Goal: Information Seeking & Learning: Learn about a topic

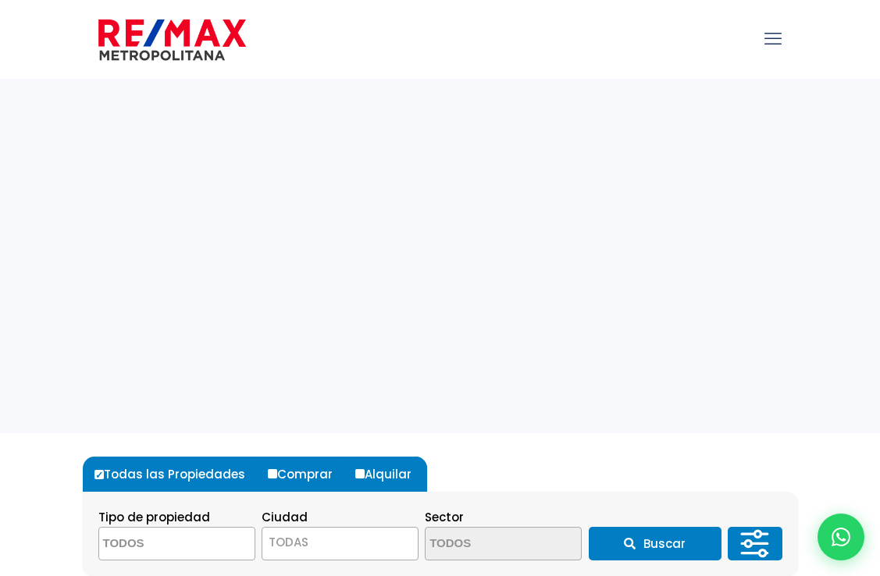
select select
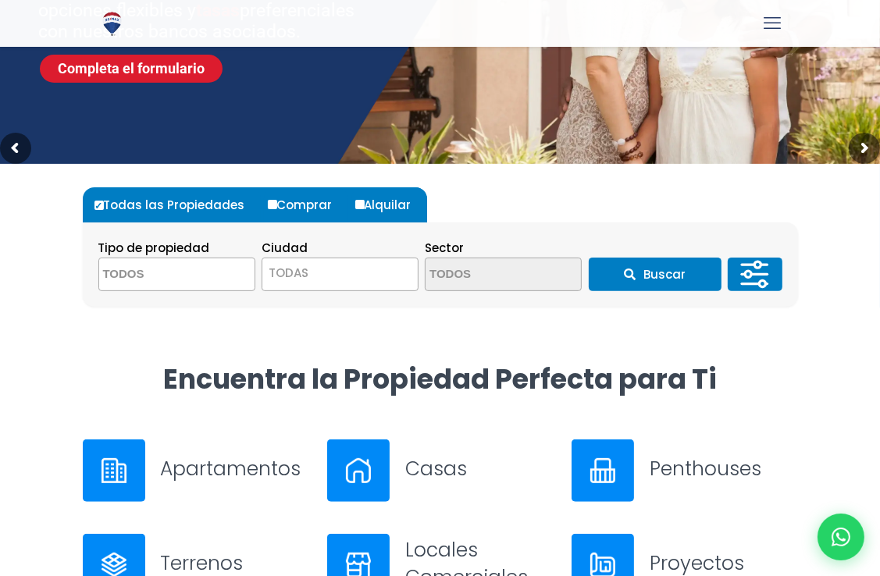
scroll to position [306, 0]
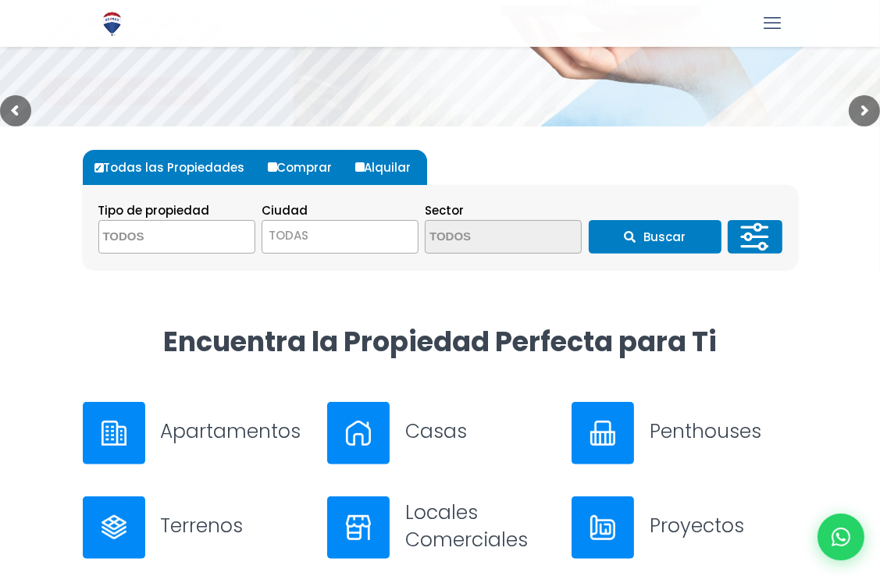
click at [359, 166] on input "Alquilar" at bounding box center [359, 166] width 9 height 9
radio input "true"
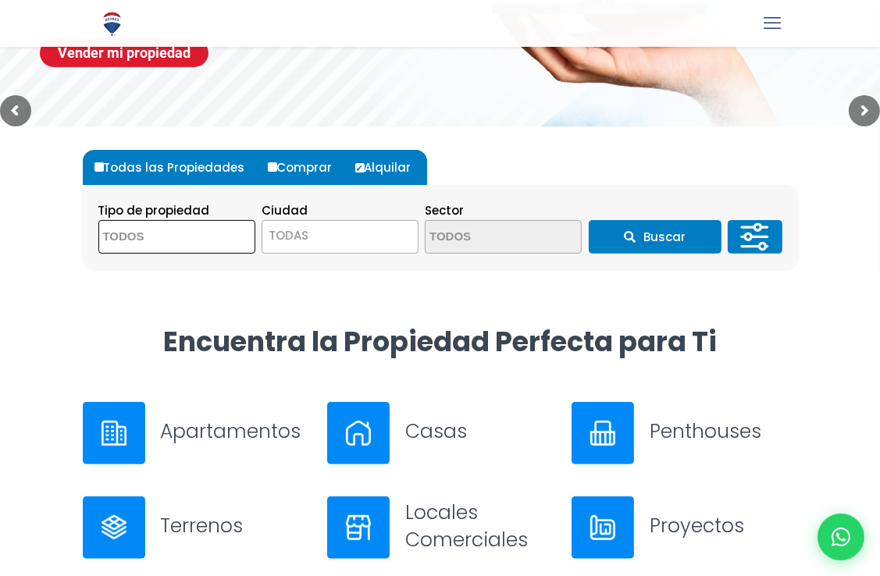
click at [200, 230] on textarea "Search" at bounding box center [175, 238] width 152 height 34
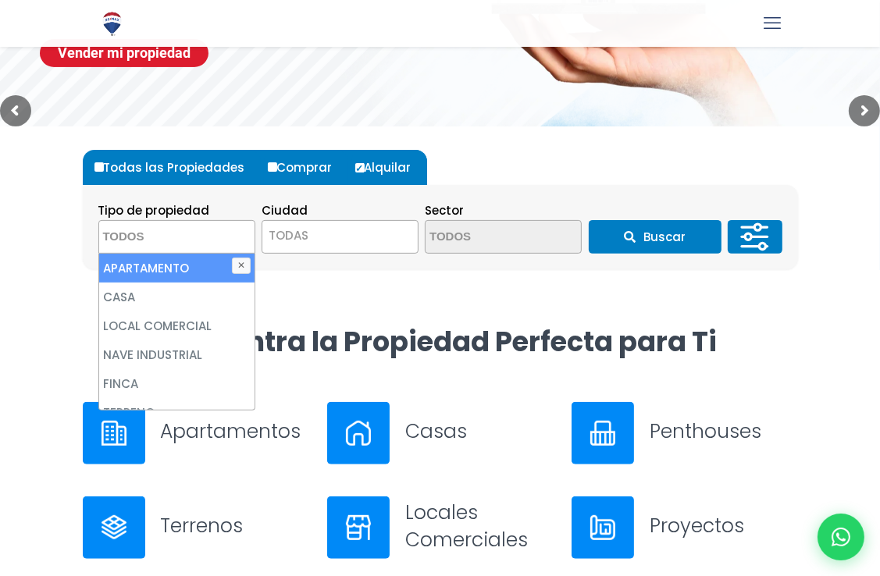
click at [181, 268] on li "APARTAMENTO" at bounding box center [176, 268] width 155 height 29
select select "apartment"
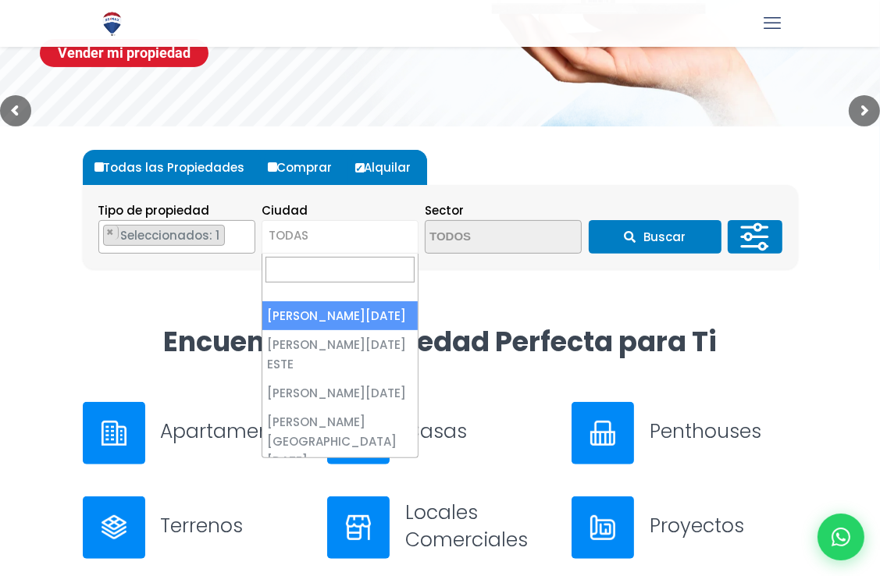
click at [319, 229] on span "TODAS" at bounding box center [339, 236] width 155 height 22
select select "1"
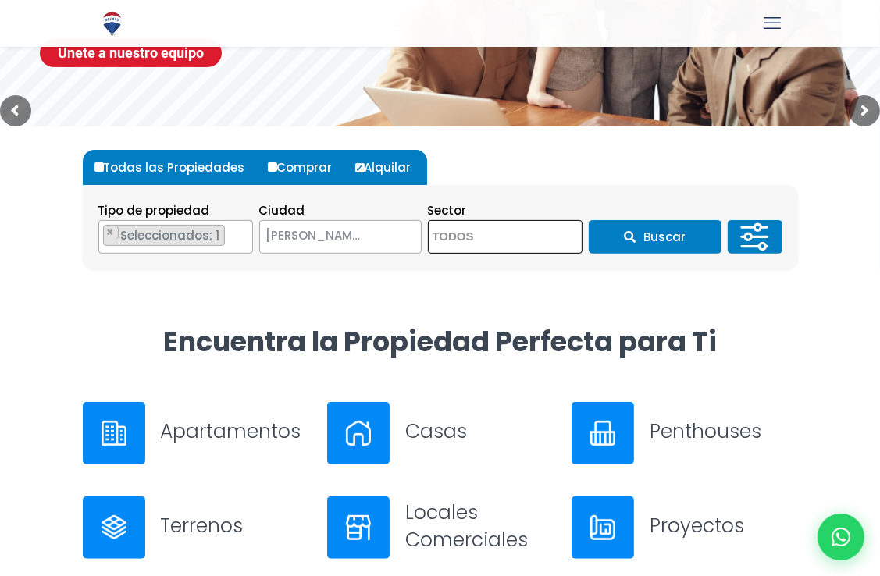
click at [512, 243] on textarea "Search" at bounding box center [505, 238] width 152 height 34
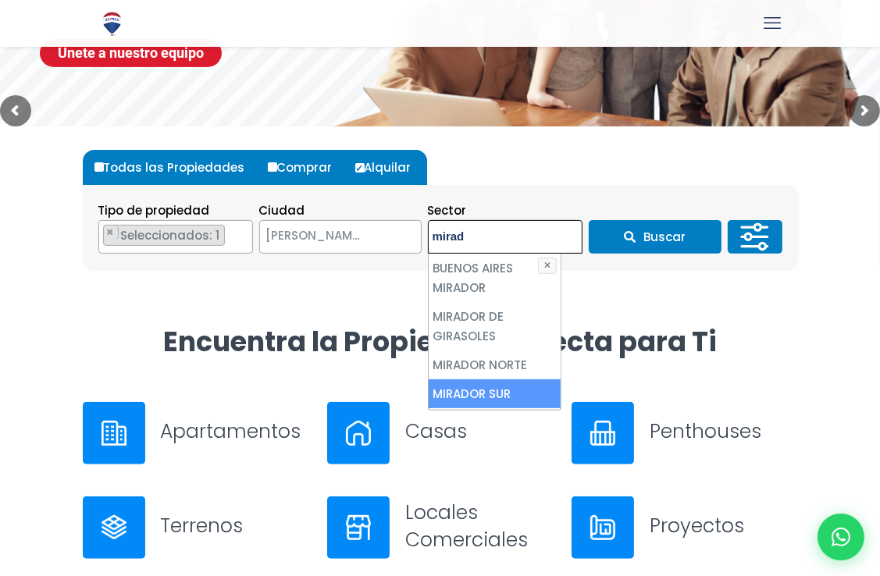
type textarea "mirad"
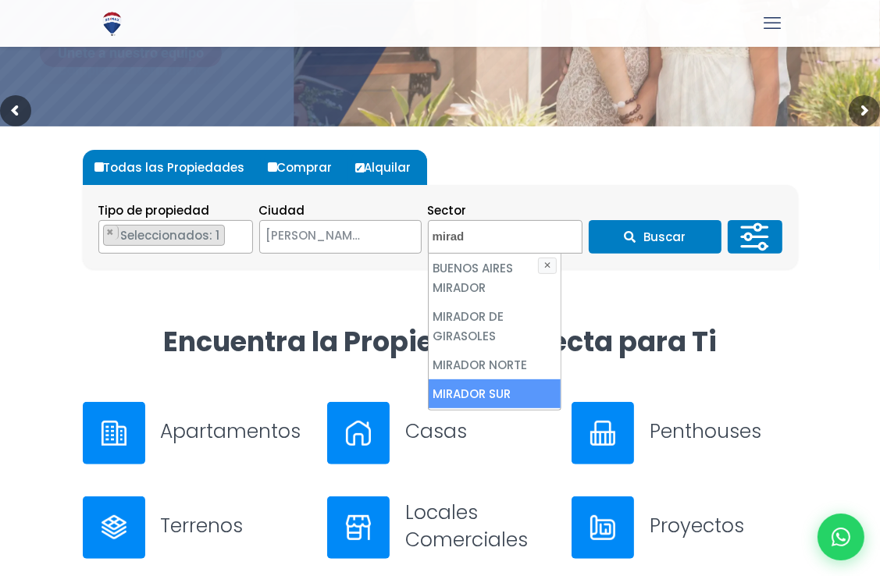
click at [501, 402] on li "MIRADOR SUR" at bounding box center [495, 394] width 132 height 29
select select "115"
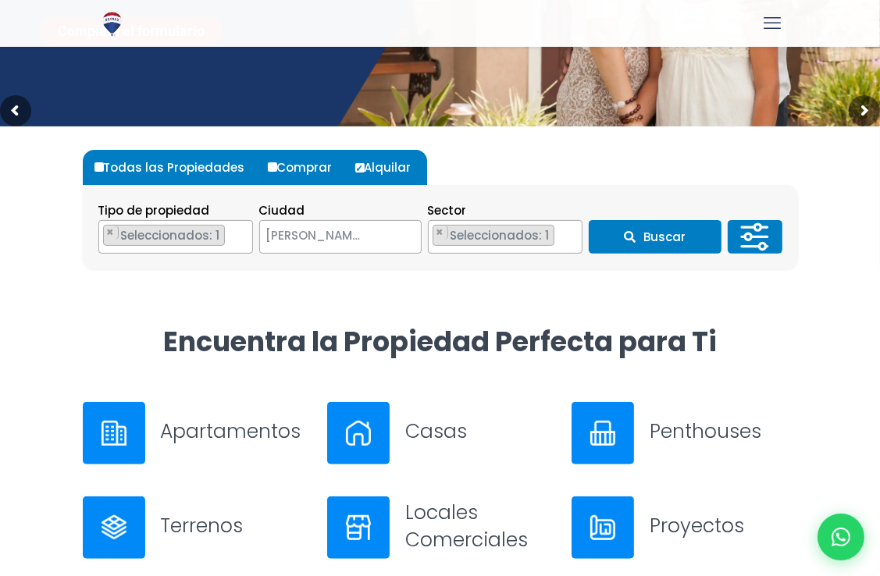
click at [687, 301] on div "Todas las Propiedades Comprar Alquilar Tipo de propiedad APARTAMENTO CASA LOCAL…" at bounding box center [440, 226] width 734 height 198
click at [668, 234] on button "Buscar" at bounding box center [655, 237] width 133 height 34
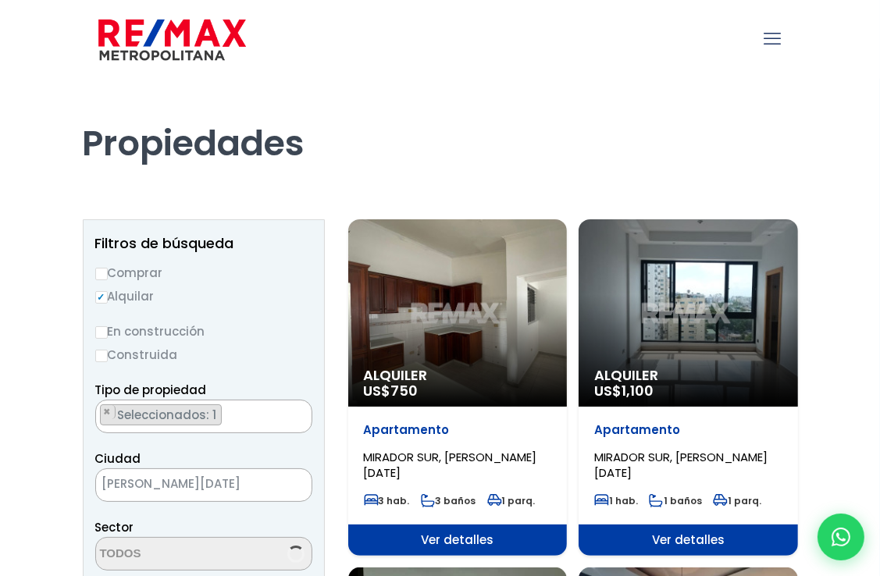
select select "115"
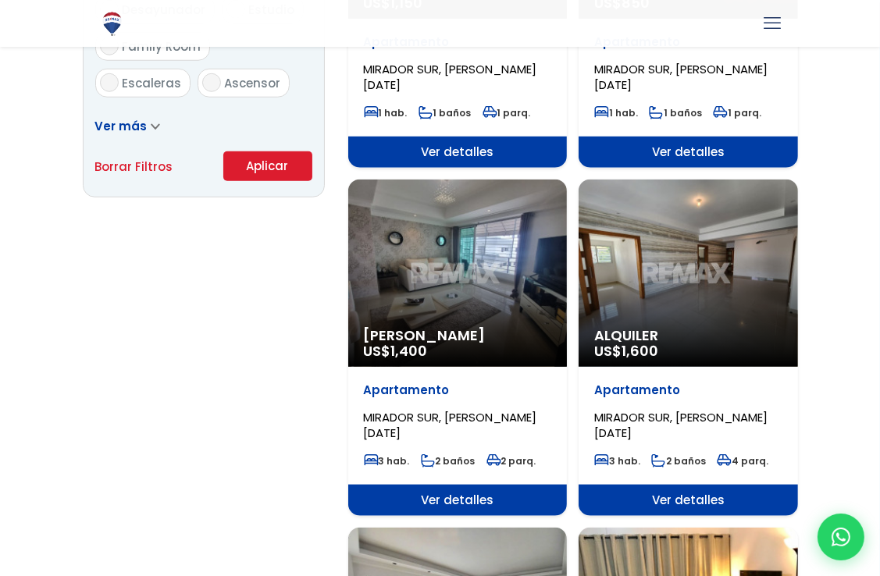
scroll to position [1103, 0]
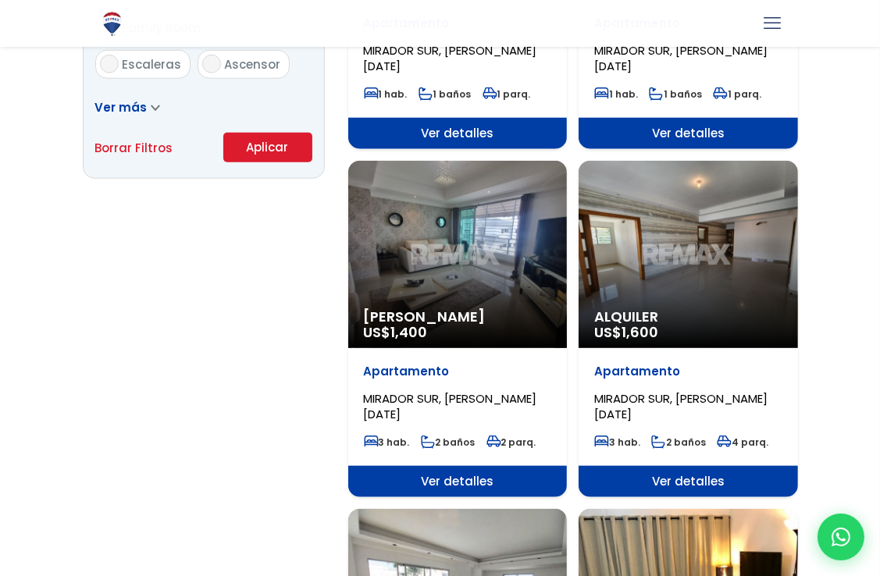
click at [460, 398] on span "MIRADOR SUR, [PERSON_NAME][DATE]" at bounding box center [450, 406] width 173 height 32
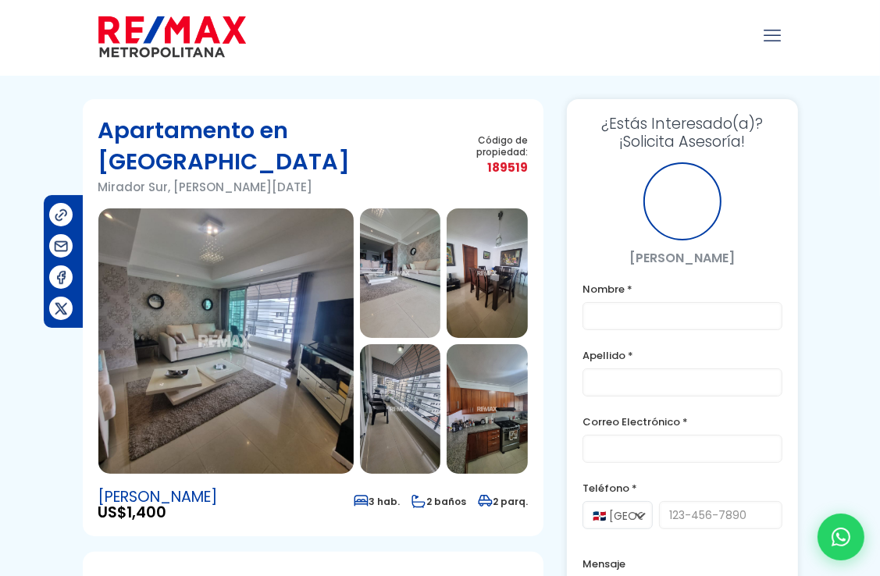
scroll to position [3, 0]
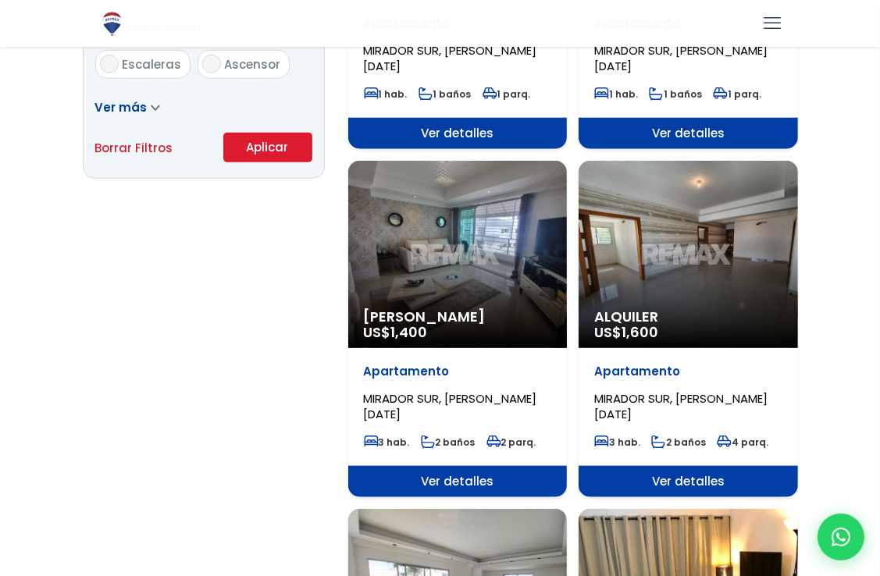
scroll to position [3333, 0]
select select "115"
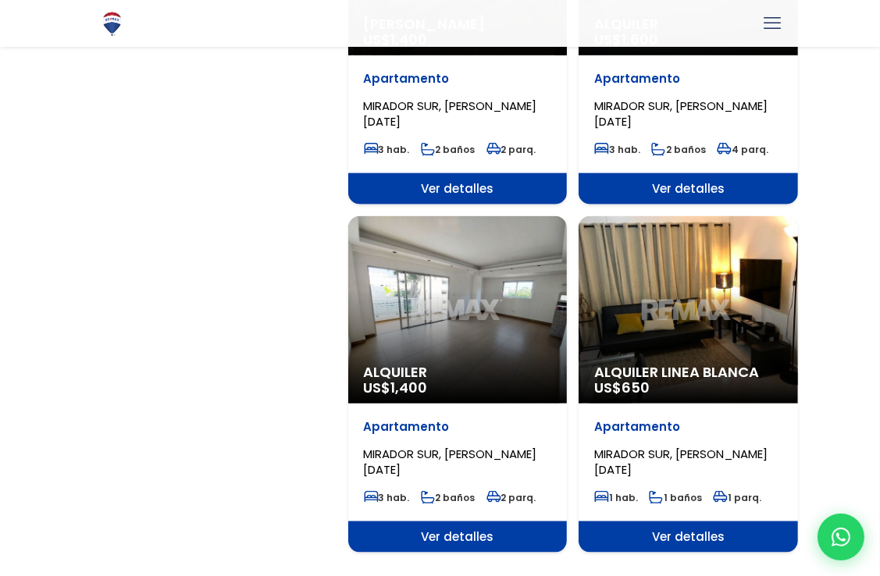
scroll to position [1396, 0]
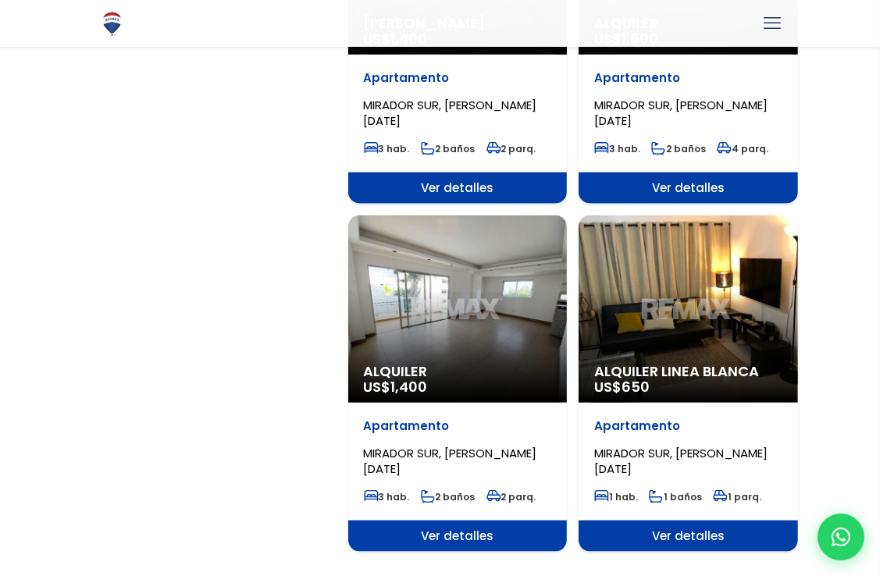
click at [419, 364] on span "Alquiler" at bounding box center [458, 372] width 188 height 16
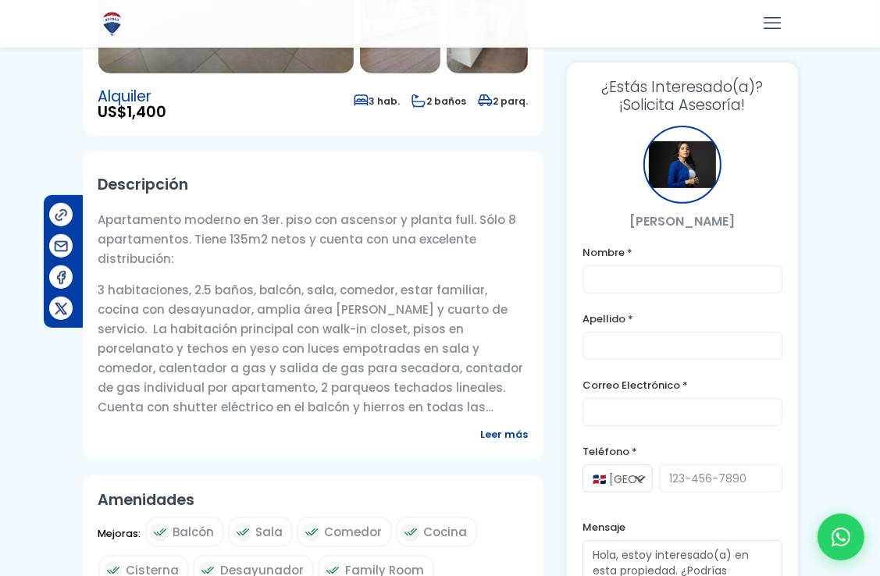
scroll to position [405, 0]
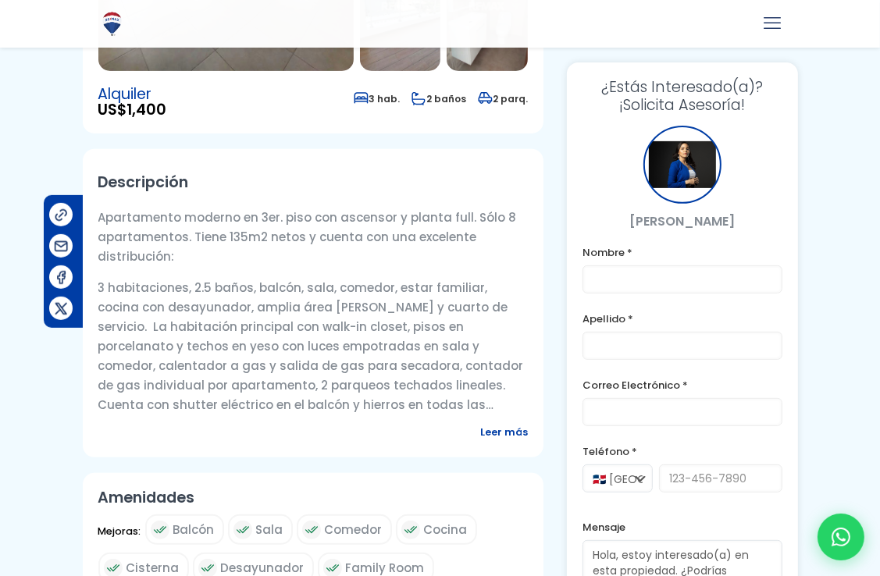
click at [506, 434] on span "Leer más" at bounding box center [504, 432] width 48 height 20
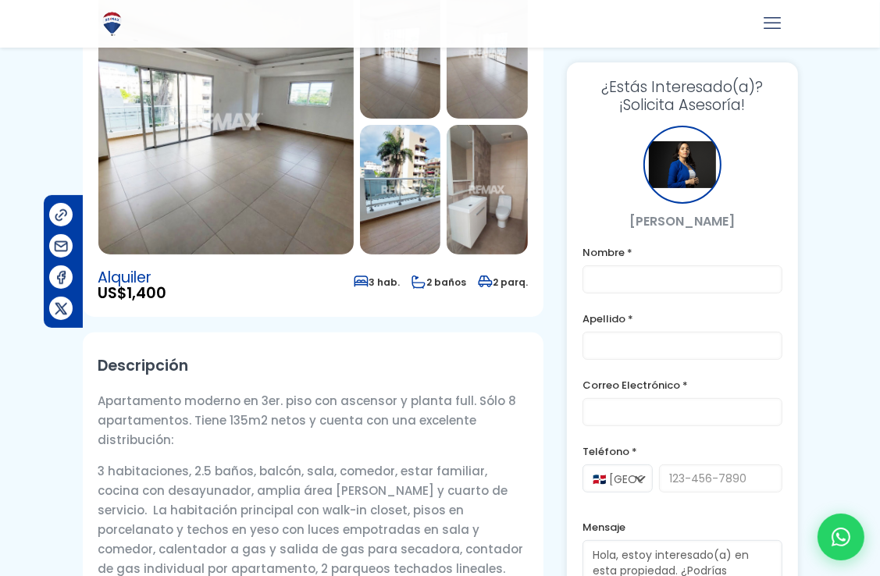
scroll to position [0, 0]
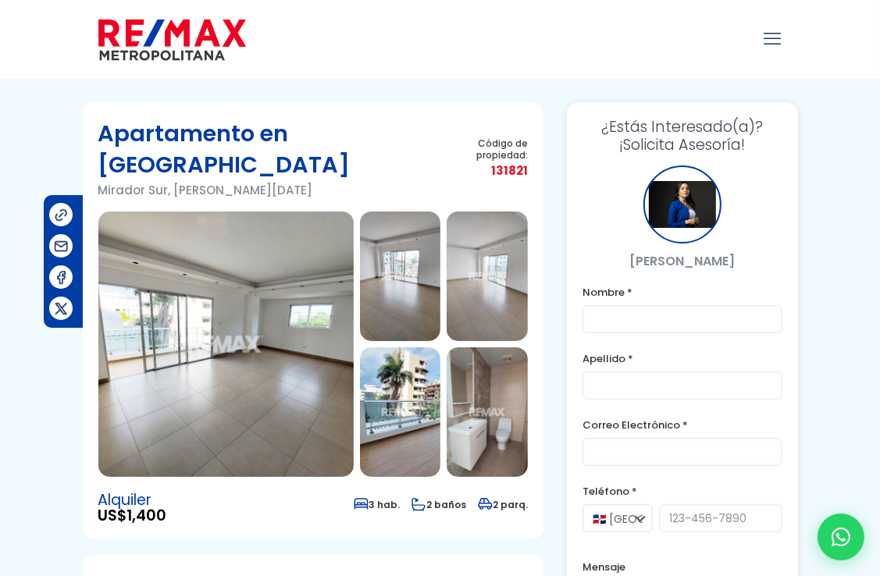
click at [199, 358] on img at bounding box center [225, 345] width 255 height 266
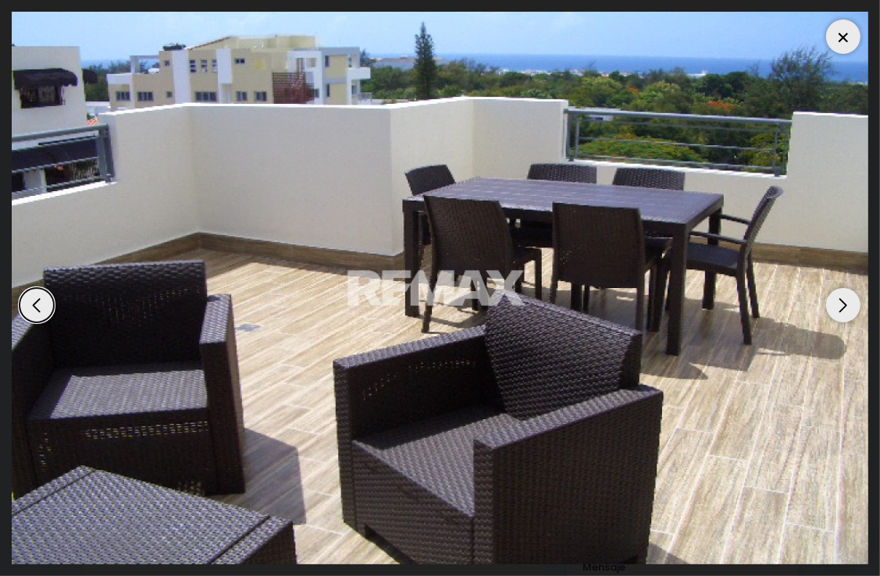
click at [29, 301] on div "Previous slide" at bounding box center [37, 305] width 34 height 34
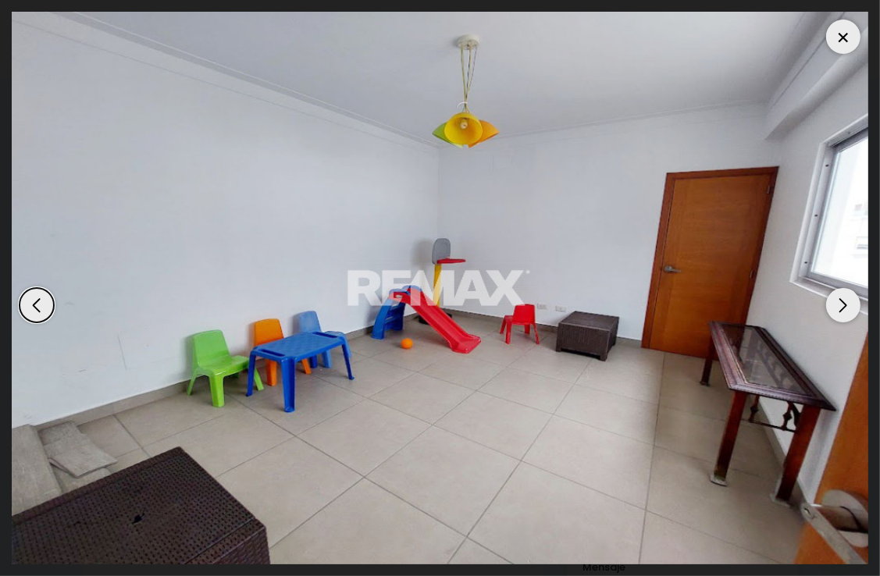
click at [29, 301] on div "Previous slide" at bounding box center [37, 305] width 34 height 34
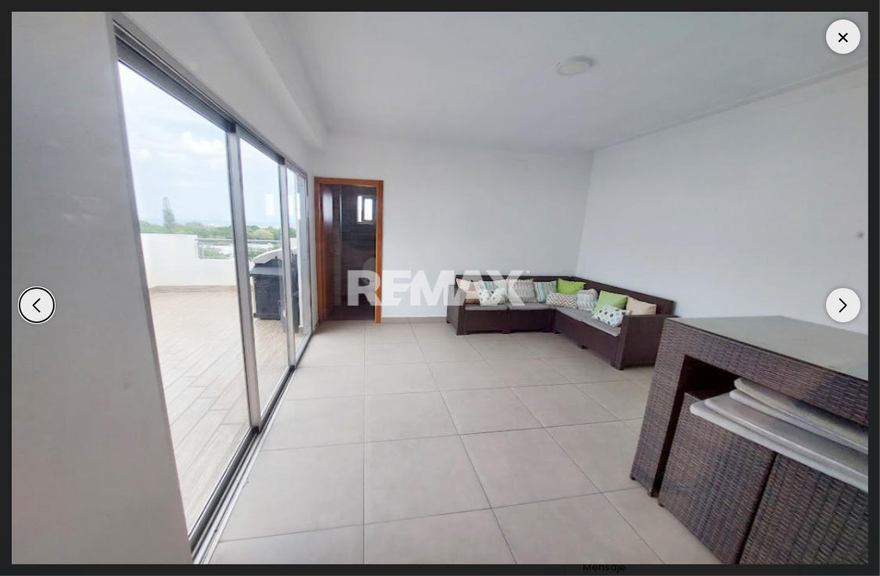
click at [29, 301] on div "Previous slide" at bounding box center [37, 305] width 34 height 34
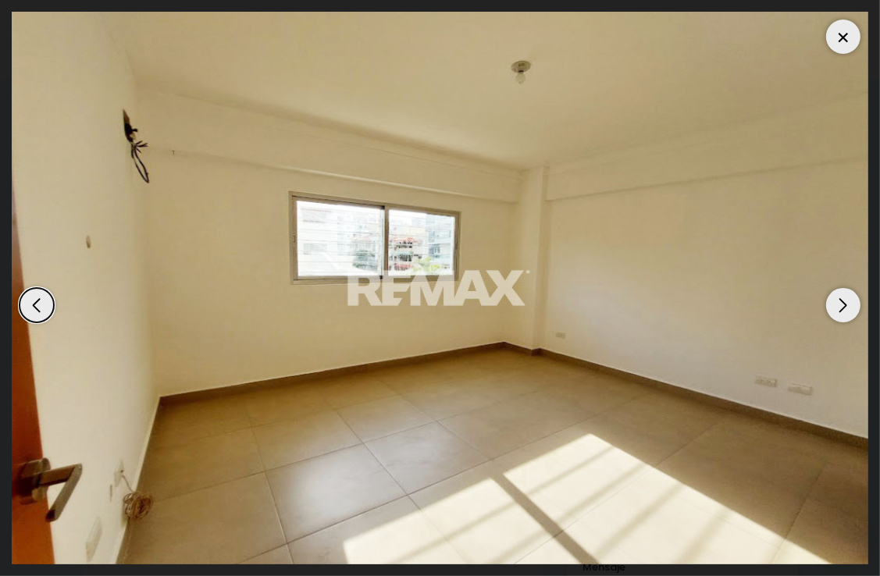
click at [29, 301] on div "Previous slide" at bounding box center [37, 305] width 34 height 34
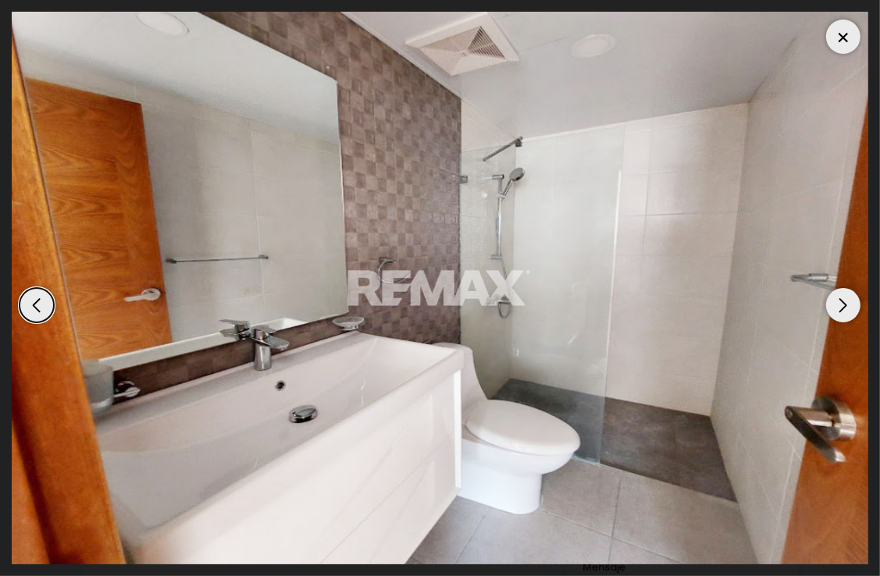
click at [29, 301] on div "Previous slide" at bounding box center [37, 305] width 34 height 34
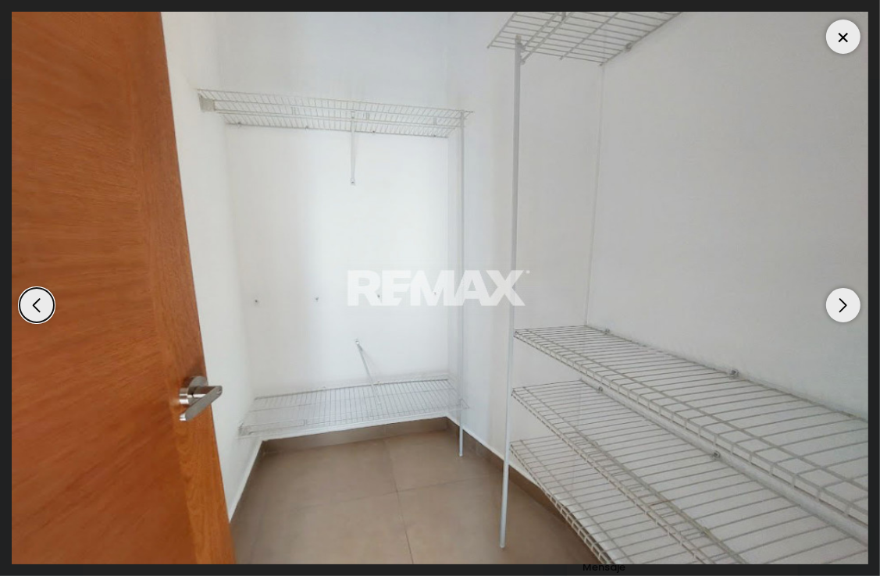
click at [29, 301] on div "Previous slide" at bounding box center [37, 305] width 34 height 34
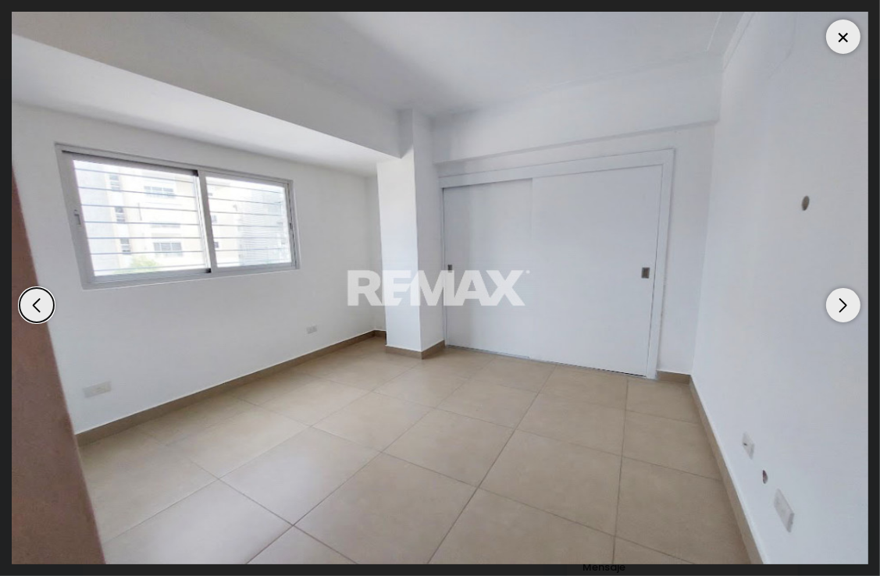
click at [29, 301] on div "Previous slide" at bounding box center [37, 305] width 34 height 34
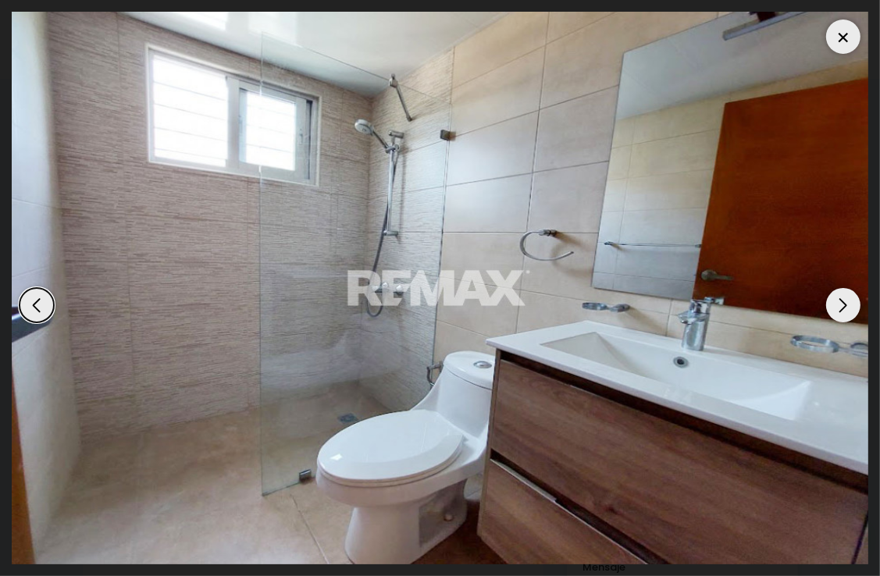
click at [29, 301] on div "Previous slide" at bounding box center [37, 305] width 34 height 34
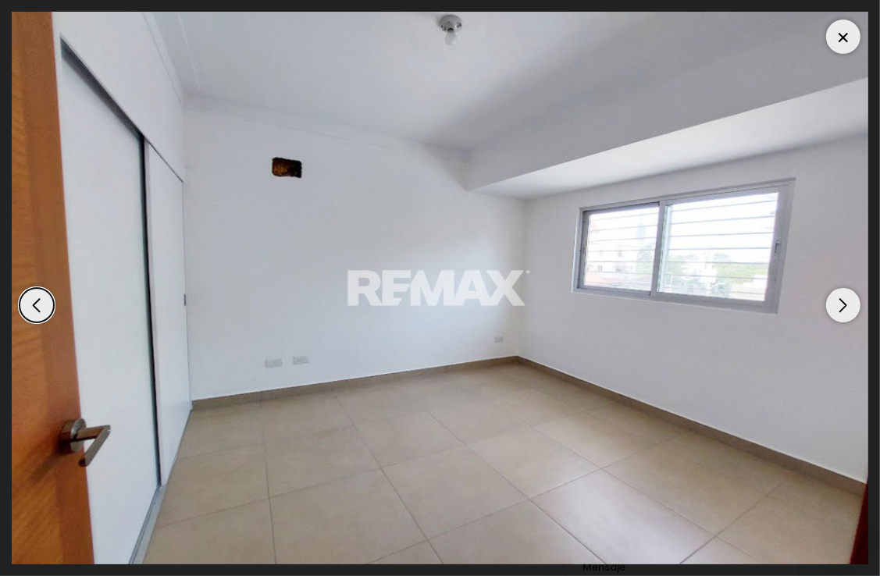
click at [29, 301] on div "Previous slide" at bounding box center [37, 305] width 34 height 34
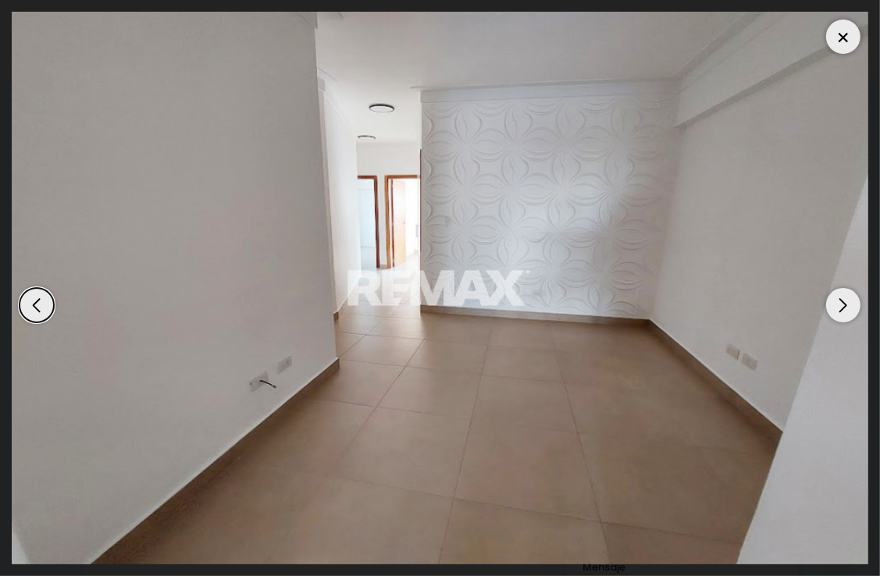
click at [29, 301] on div "Previous slide" at bounding box center [37, 305] width 34 height 34
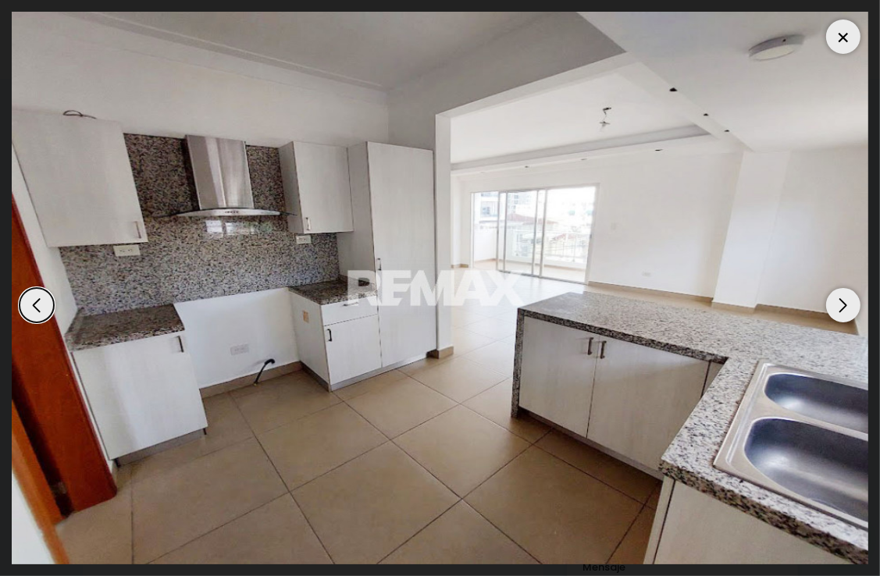
click at [29, 301] on div "Previous slide" at bounding box center [37, 305] width 34 height 34
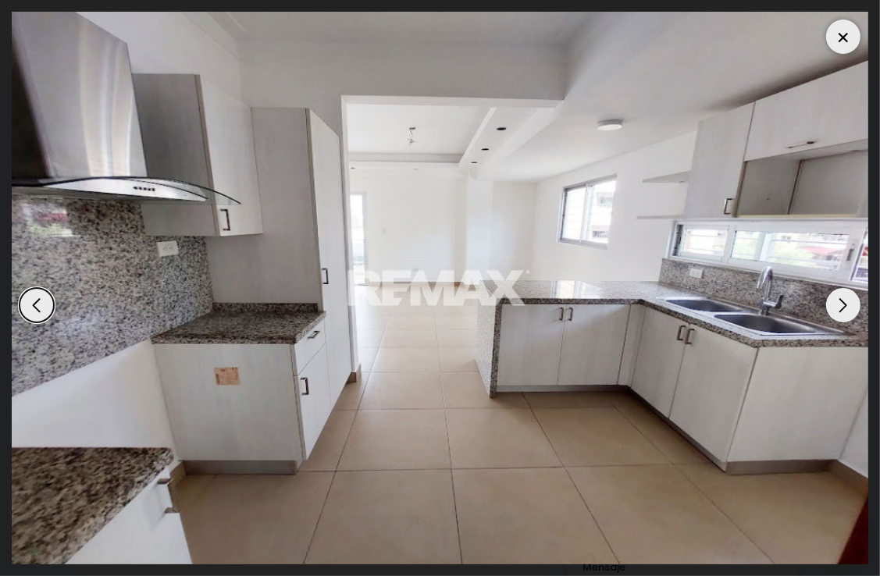
click at [29, 301] on div "Previous slide" at bounding box center [37, 305] width 34 height 34
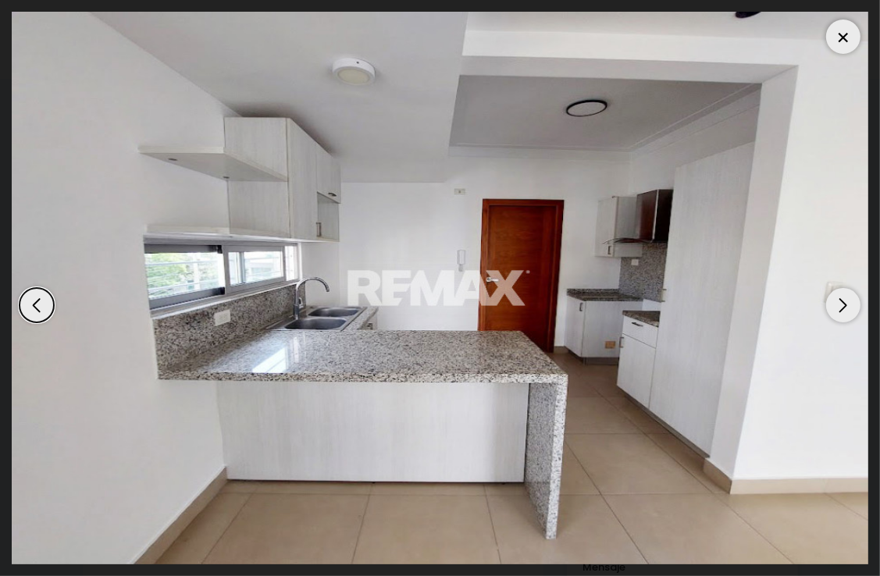
click at [29, 301] on div "Previous slide" at bounding box center [37, 305] width 34 height 34
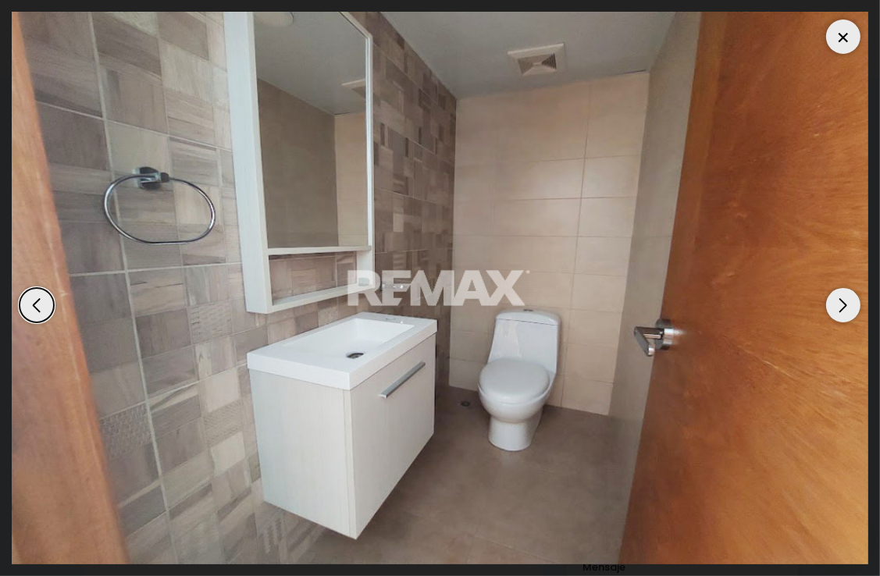
click at [29, 301] on div "Previous slide" at bounding box center [37, 305] width 34 height 34
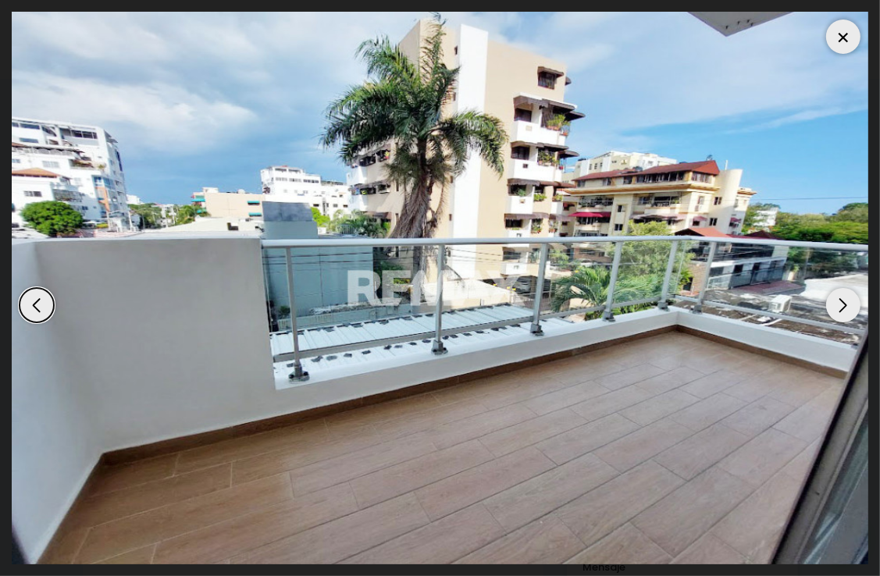
click at [29, 301] on div "Previous slide" at bounding box center [37, 305] width 34 height 34
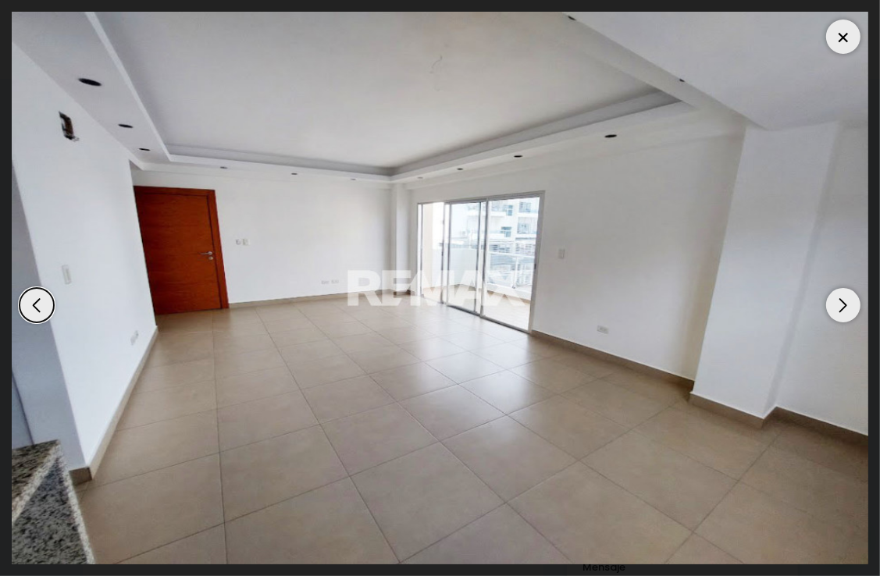
click at [849, 307] on div "Next slide" at bounding box center [843, 305] width 34 height 34
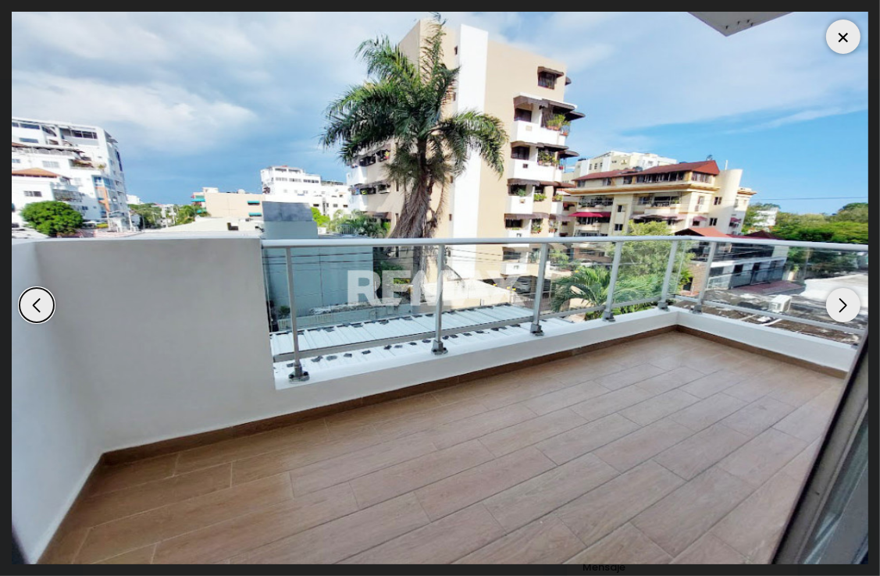
click at [849, 307] on div "Next slide" at bounding box center [843, 305] width 34 height 34
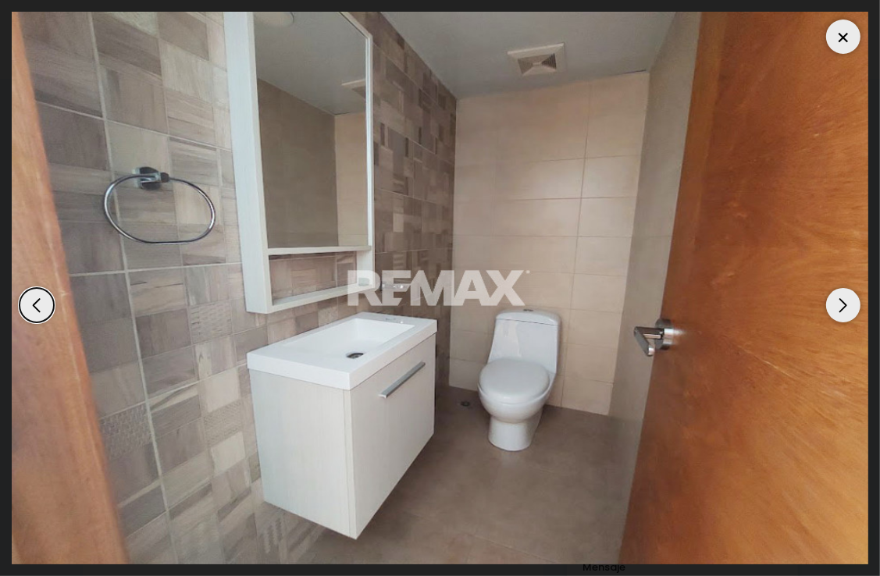
click at [849, 307] on div "Next slide" at bounding box center [843, 305] width 34 height 34
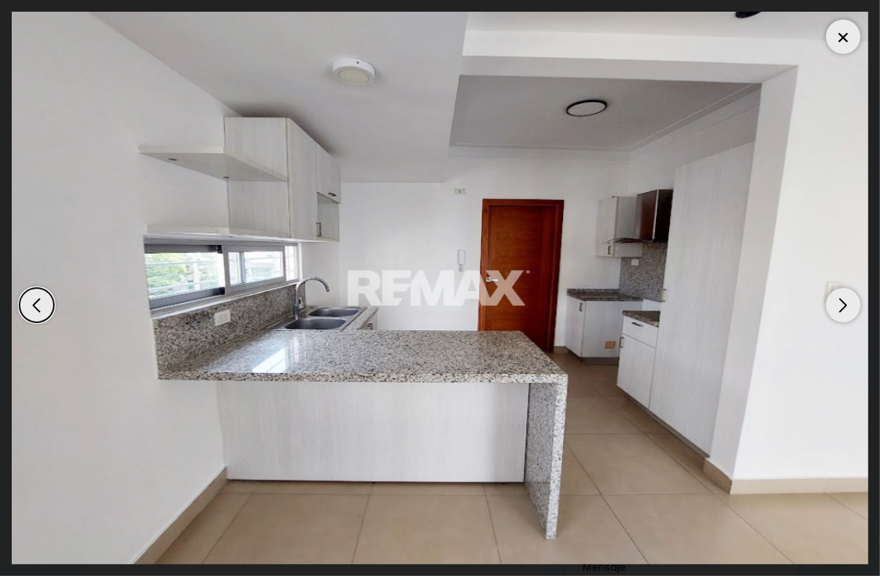
click at [849, 307] on div "Next slide" at bounding box center [843, 305] width 34 height 34
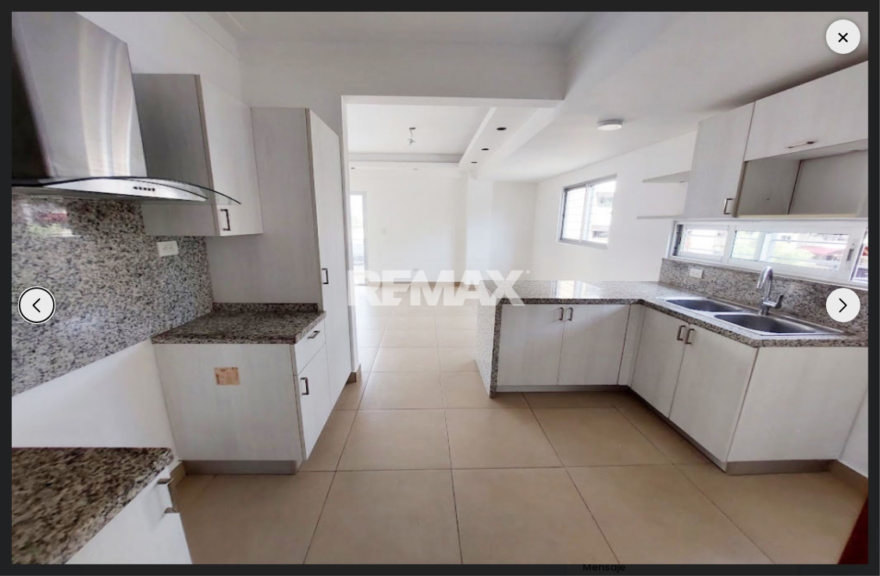
click at [849, 307] on div "Next slide" at bounding box center [843, 305] width 34 height 34
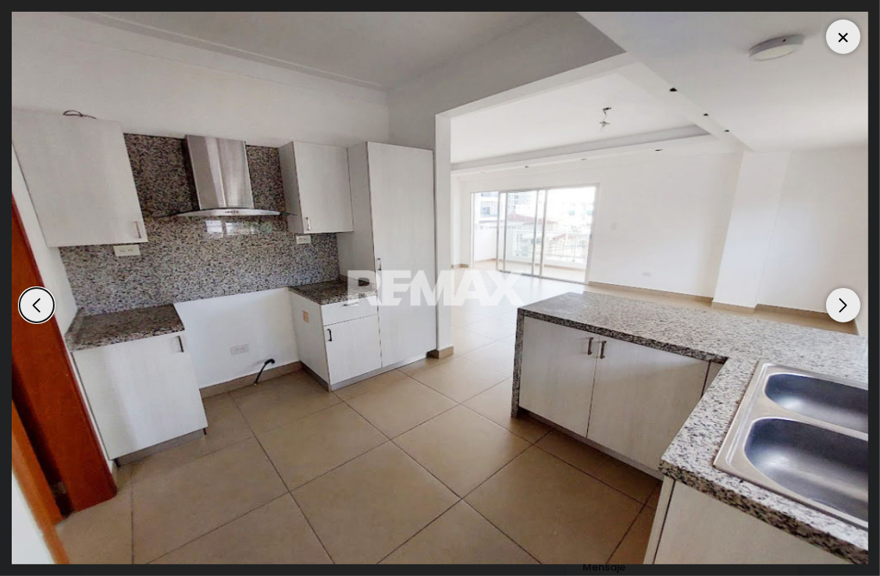
click at [849, 307] on div "Next slide" at bounding box center [843, 305] width 34 height 34
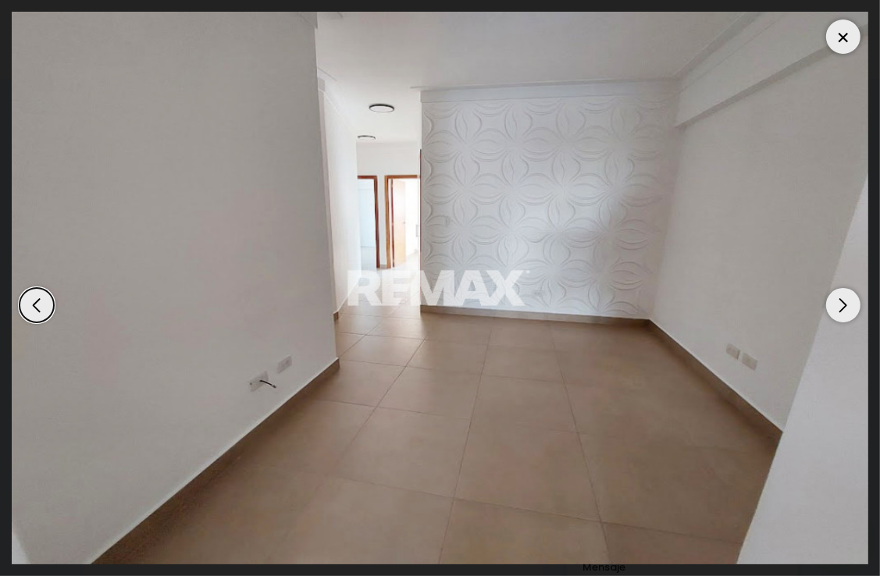
click at [849, 307] on div "Next slide" at bounding box center [843, 305] width 34 height 34
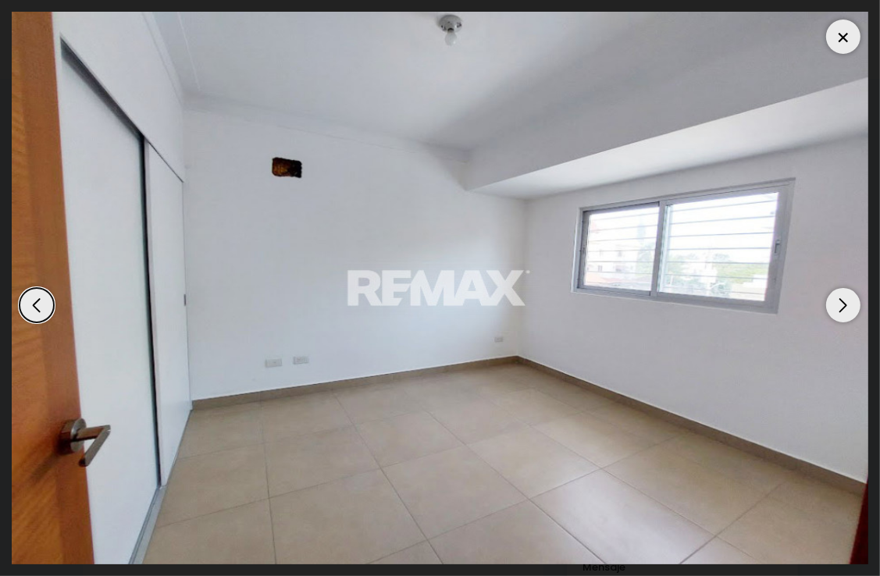
click at [849, 307] on div "Next slide" at bounding box center [843, 305] width 34 height 34
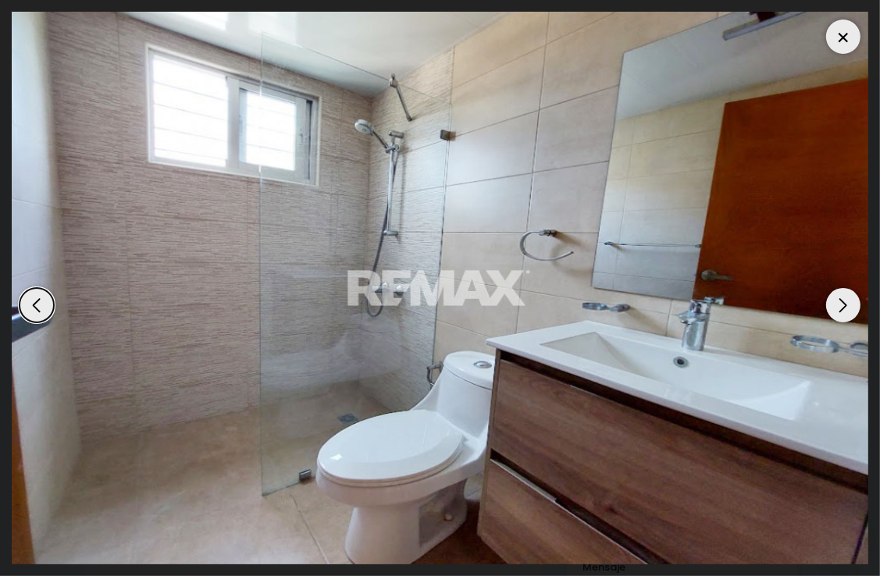
click at [849, 307] on div "Next slide" at bounding box center [843, 305] width 34 height 34
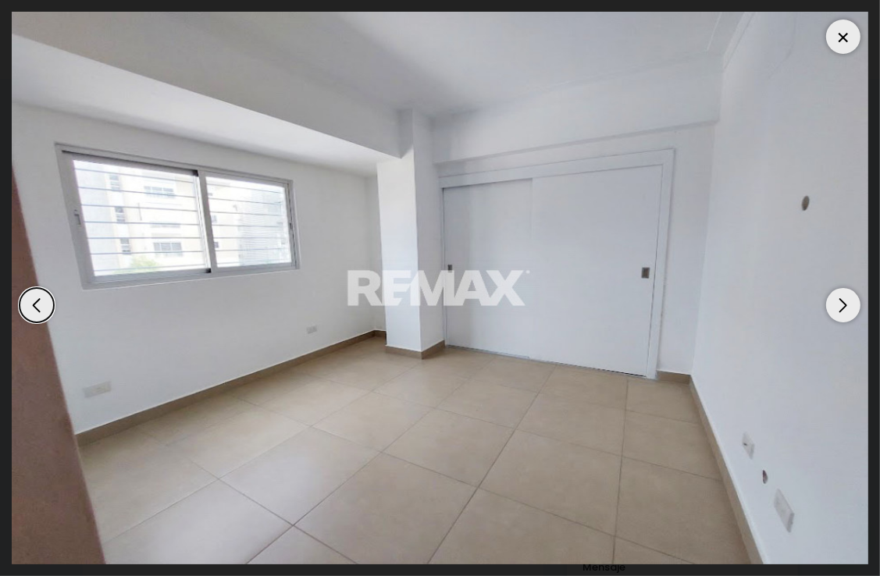
click at [849, 307] on div "Next slide" at bounding box center [843, 305] width 34 height 34
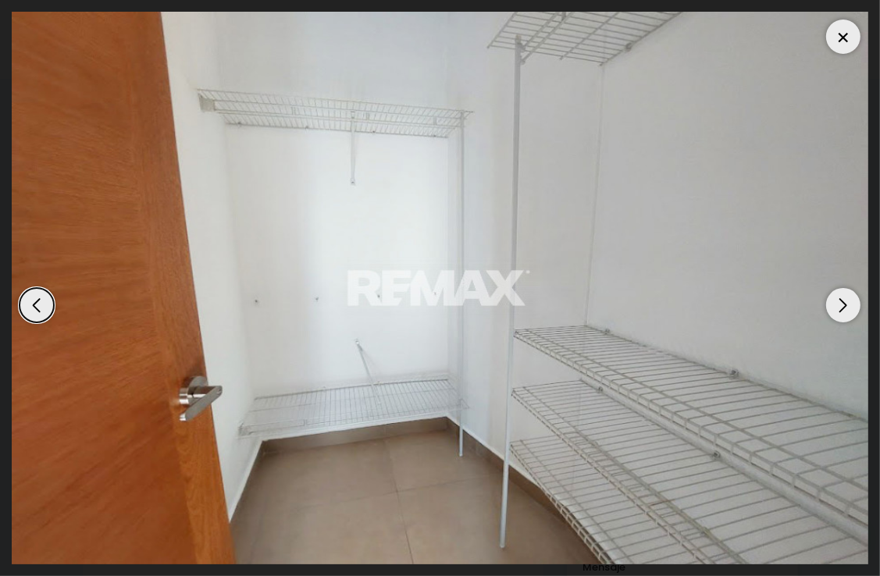
click at [849, 307] on div "Next slide" at bounding box center [843, 305] width 34 height 34
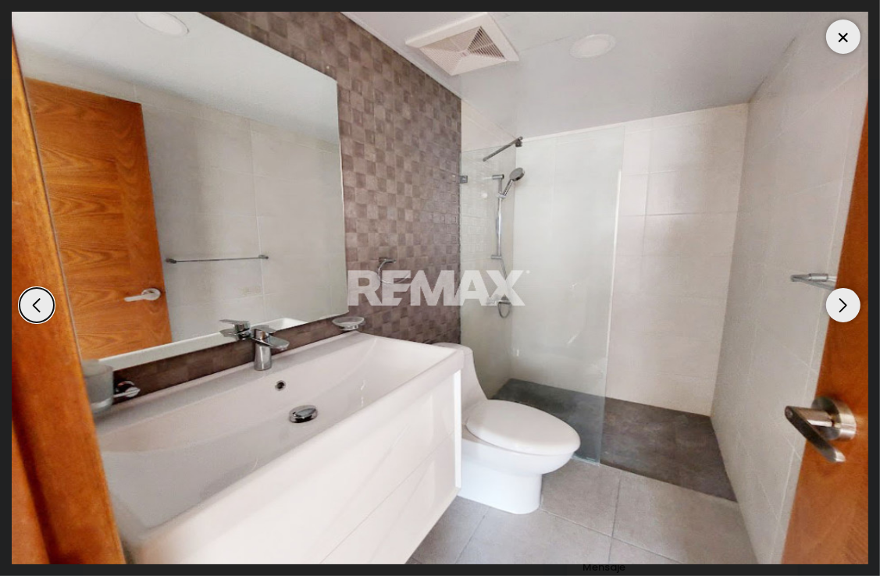
click at [849, 307] on div "Next slide" at bounding box center [843, 305] width 34 height 34
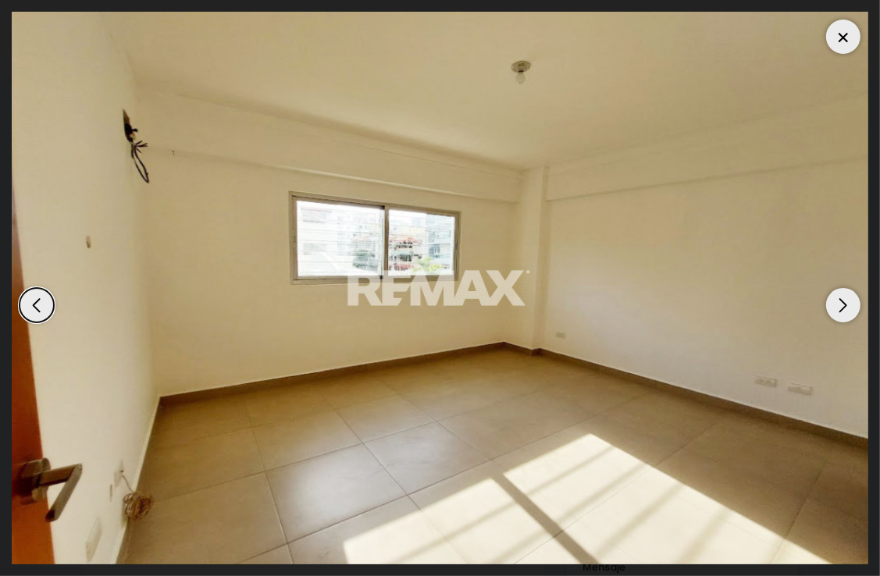
click at [849, 307] on div "Next slide" at bounding box center [843, 305] width 34 height 34
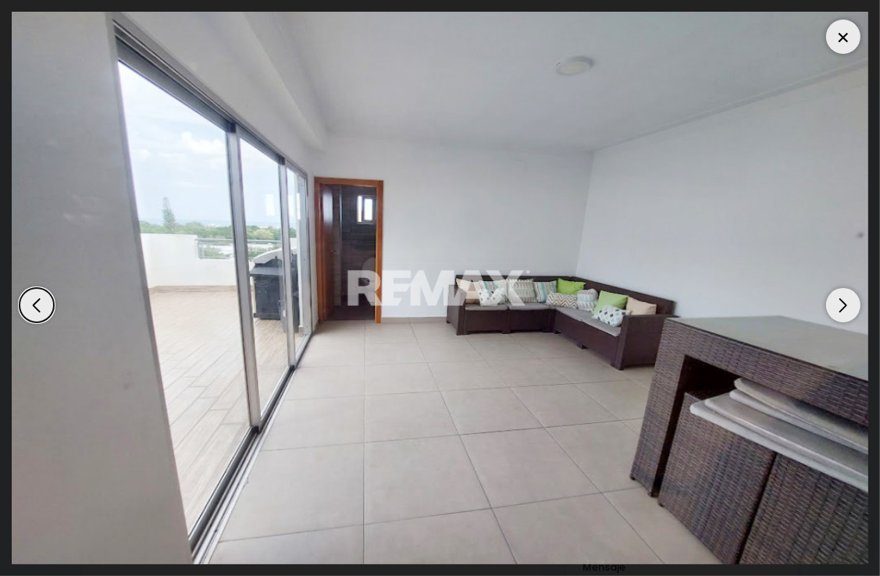
click at [849, 307] on div "Next slide" at bounding box center [843, 305] width 34 height 34
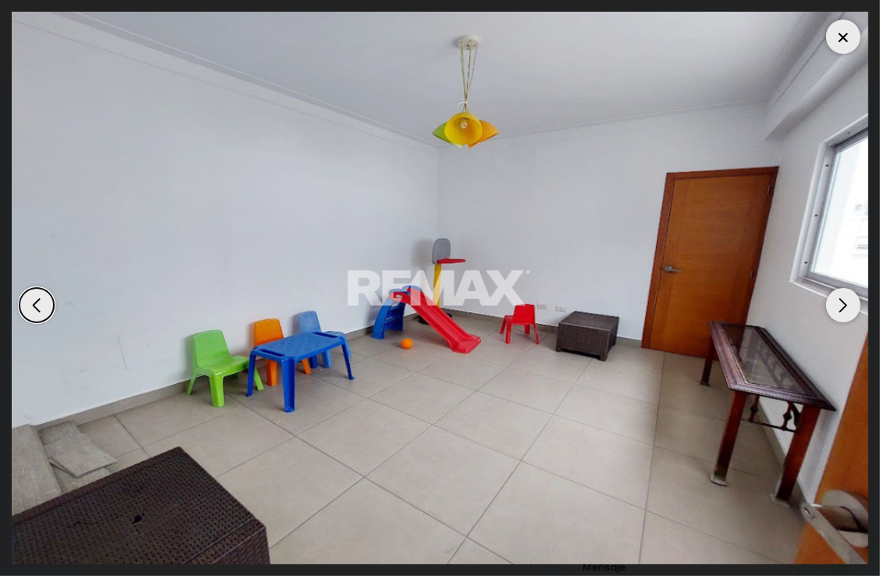
click at [849, 307] on div "Next slide" at bounding box center [843, 305] width 34 height 34
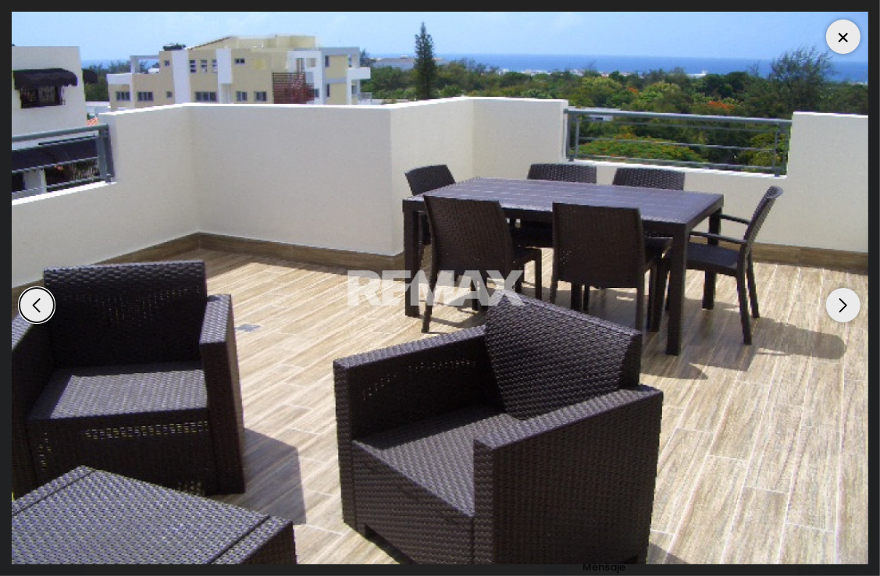
click at [849, 307] on div "Next slide" at bounding box center [843, 305] width 34 height 34
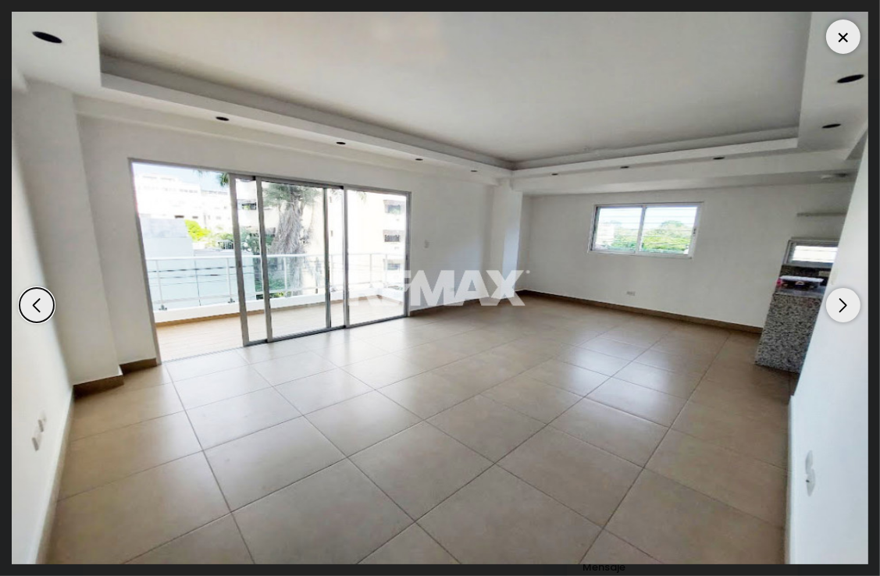
click at [840, 31] on div at bounding box center [843, 37] width 34 height 34
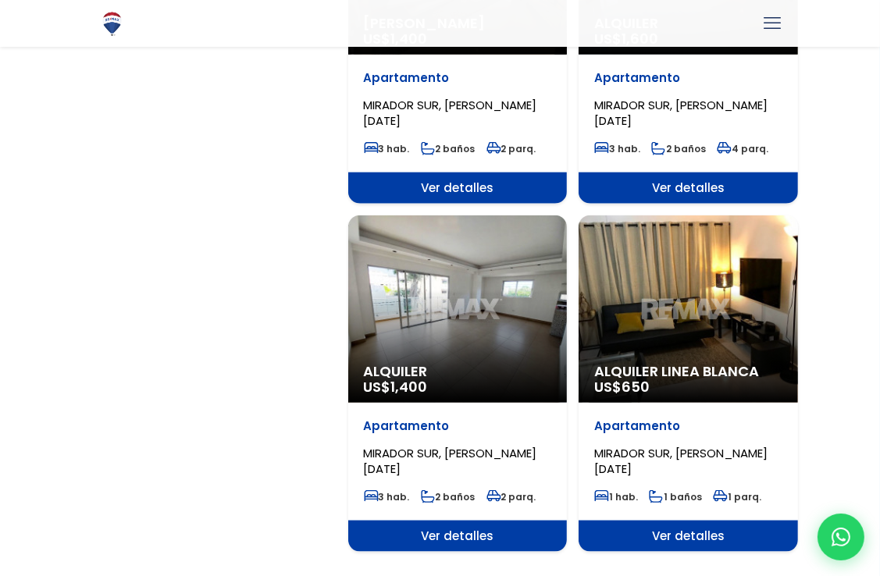
scroll to position [1396, 0]
select select "115"
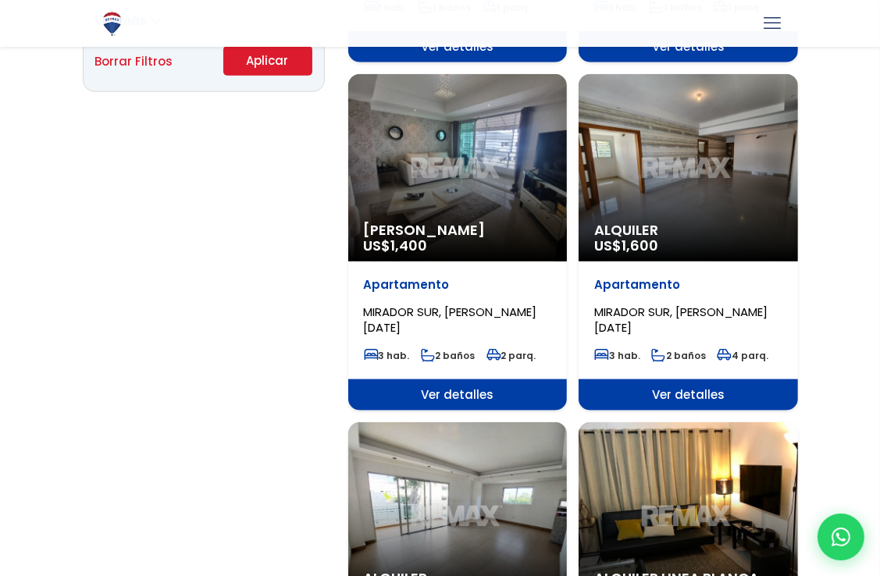
scroll to position [1189, 0]
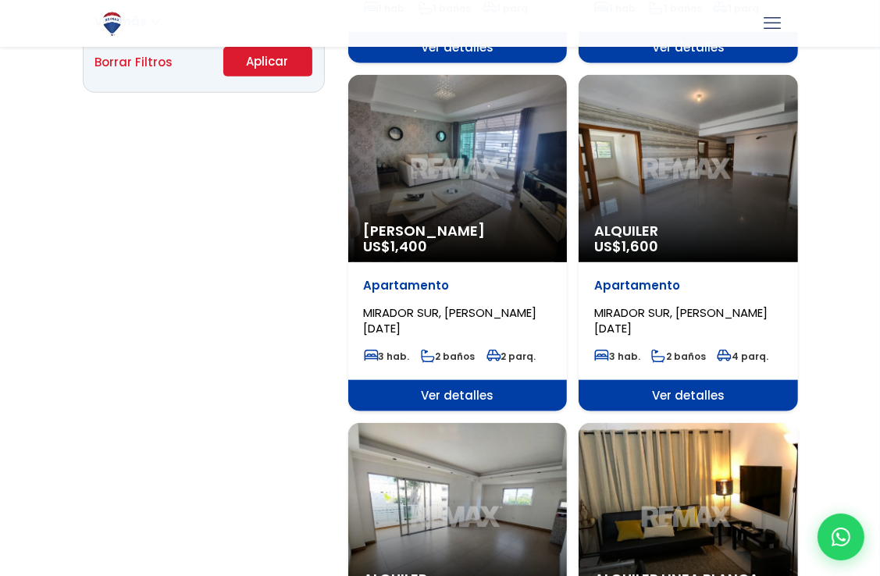
click at [681, 186] on div "Alquiler US$ 1,600" at bounding box center [688, 168] width 219 height 187
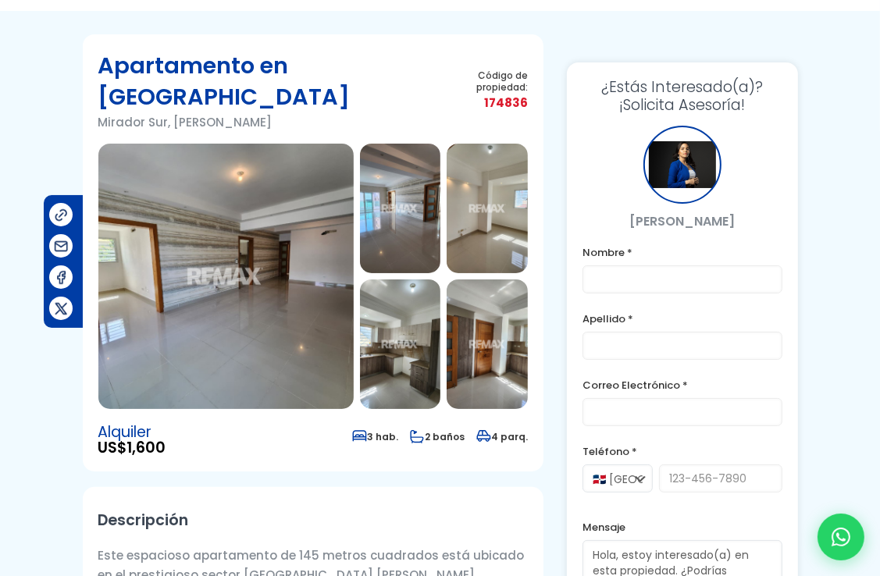
scroll to position [69, 0]
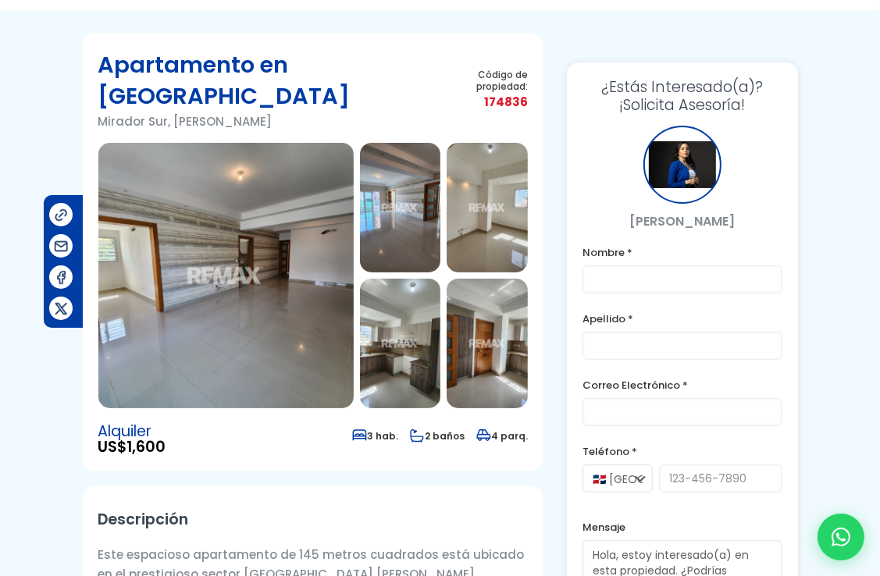
click at [309, 298] on img at bounding box center [225, 276] width 255 height 266
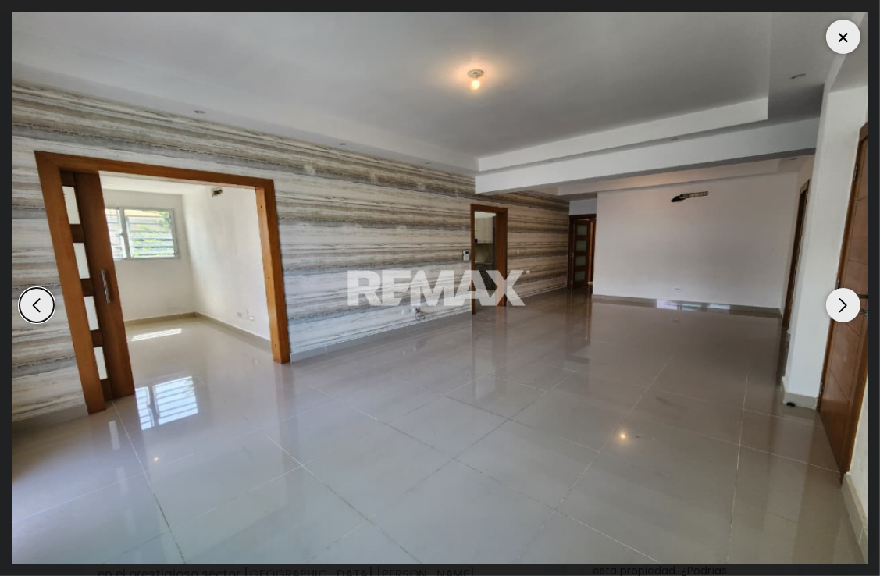
click at [841, 299] on div "Next slide" at bounding box center [843, 305] width 34 height 34
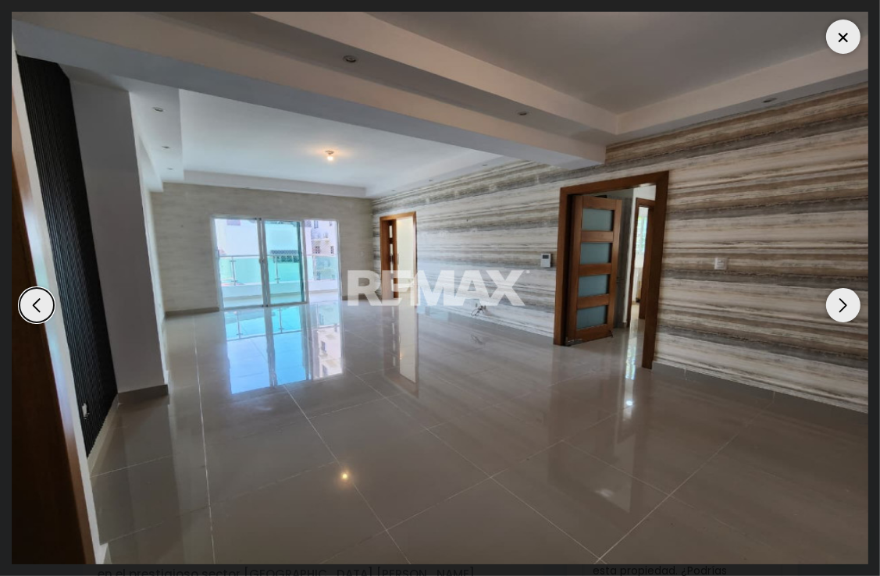
click at [841, 299] on div "Next slide" at bounding box center [843, 305] width 34 height 34
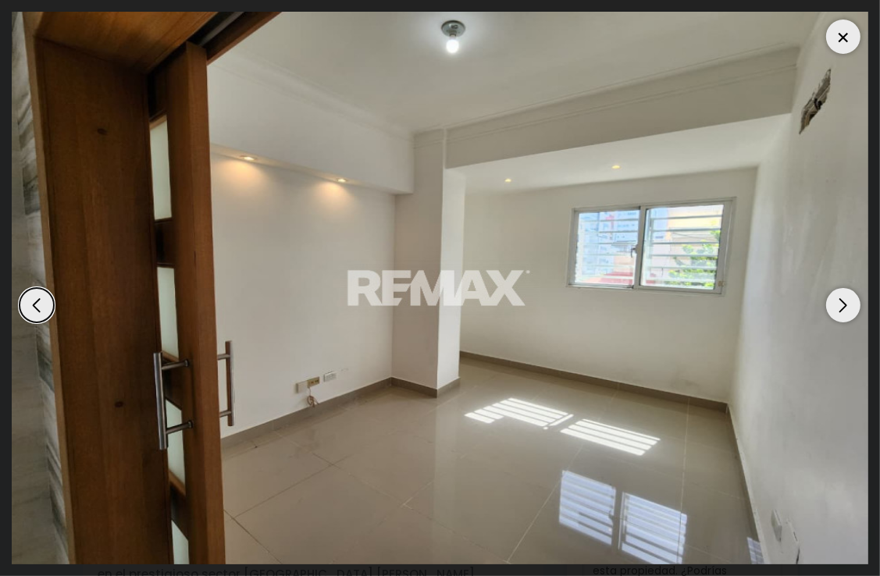
click at [841, 299] on div "Next slide" at bounding box center [843, 305] width 34 height 34
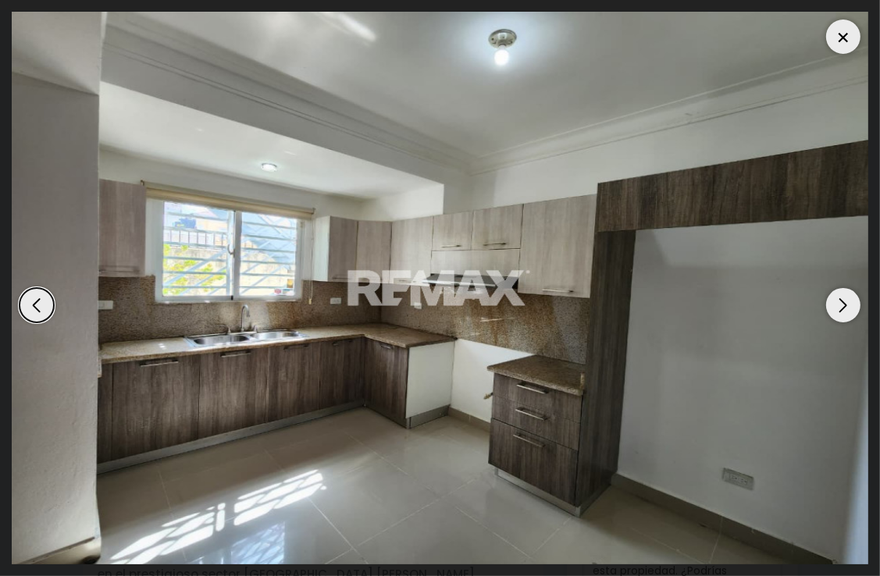
click at [841, 299] on div "Next slide" at bounding box center [843, 305] width 34 height 34
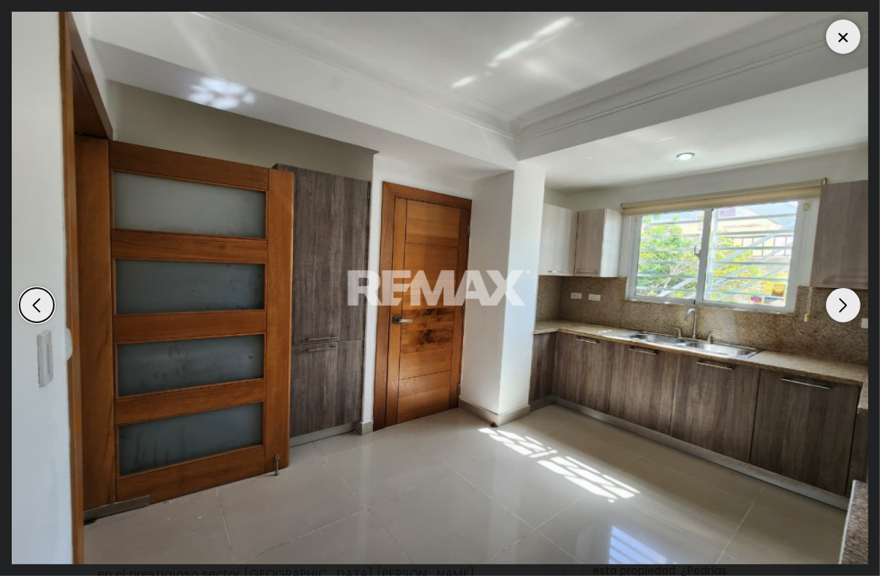
click at [841, 299] on div "Next slide" at bounding box center [843, 305] width 34 height 34
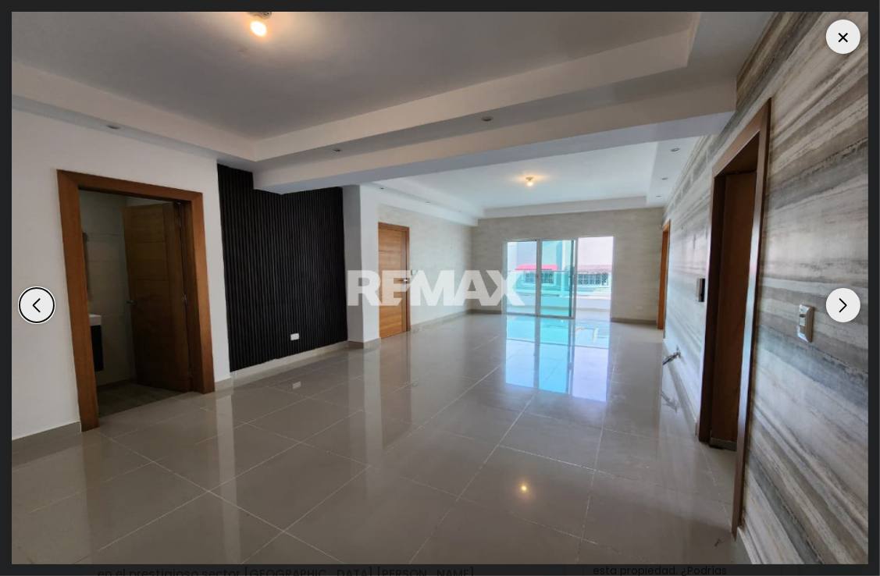
click at [841, 299] on div "Next slide" at bounding box center [843, 305] width 34 height 34
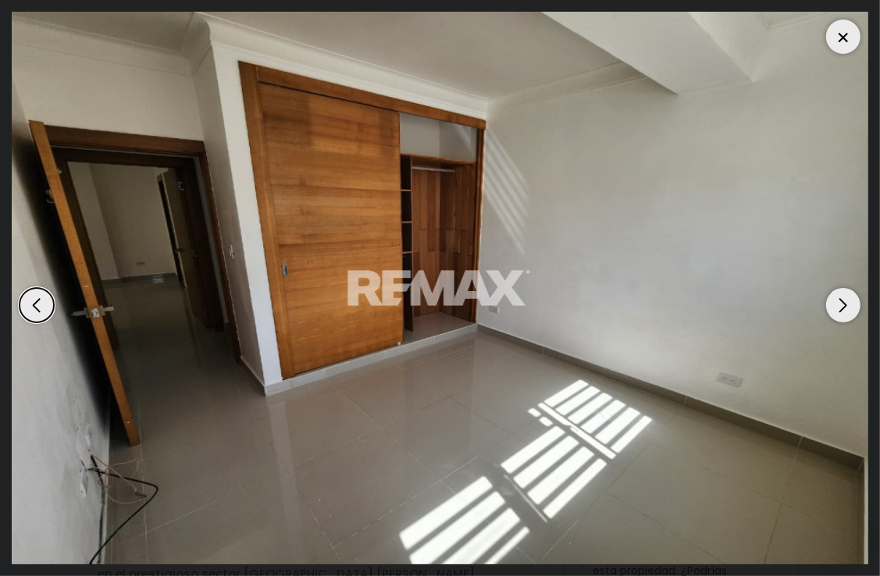
click at [841, 299] on div "Next slide" at bounding box center [843, 305] width 34 height 34
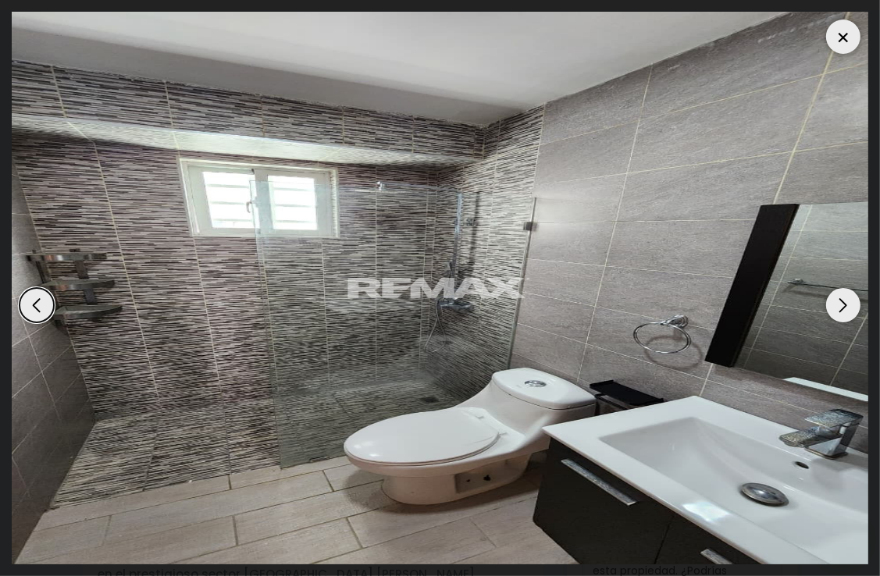
click at [841, 299] on div "Next slide" at bounding box center [843, 305] width 34 height 34
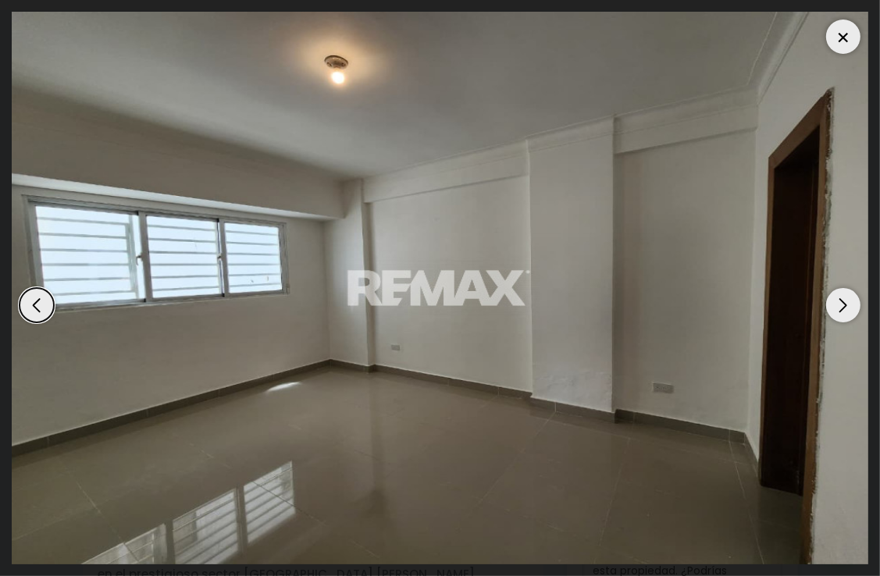
click at [28, 304] on div "Previous slide" at bounding box center [37, 305] width 34 height 34
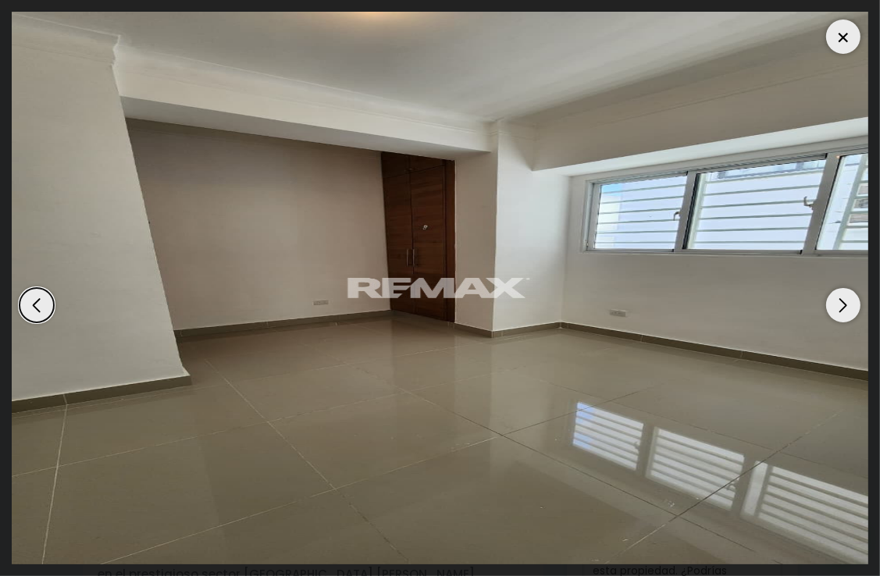
click at [28, 304] on div "Previous slide" at bounding box center [37, 305] width 34 height 34
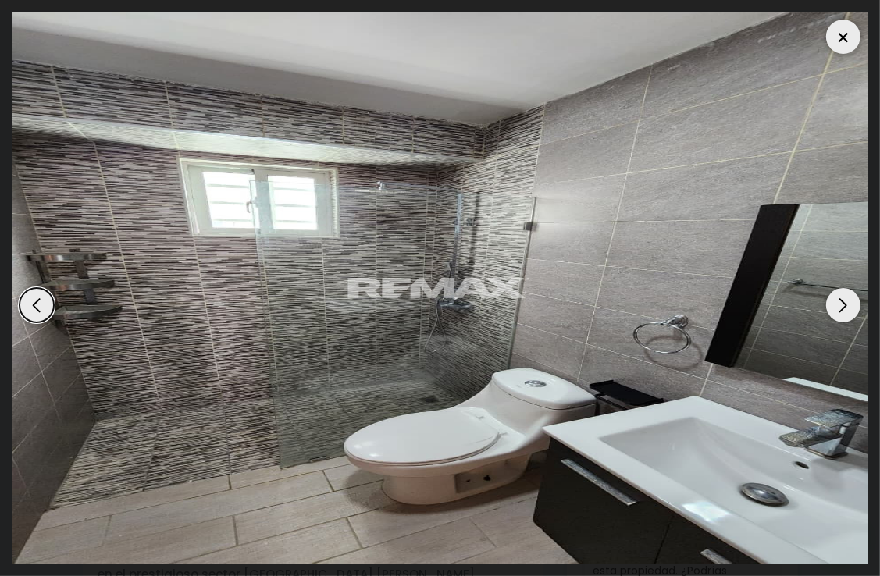
click at [854, 306] on div "Next slide" at bounding box center [843, 305] width 34 height 34
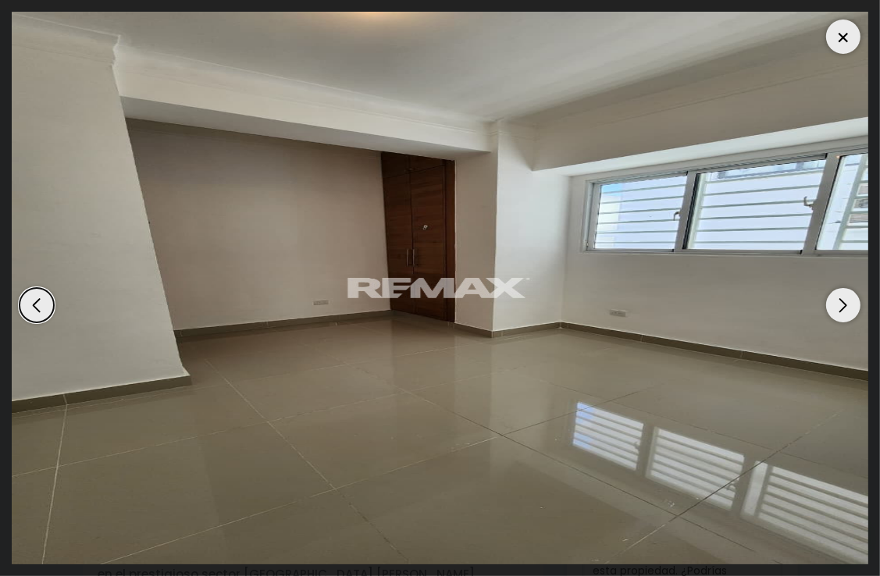
click at [854, 306] on div "Next slide" at bounding box center [843, 305] width 34 height 34
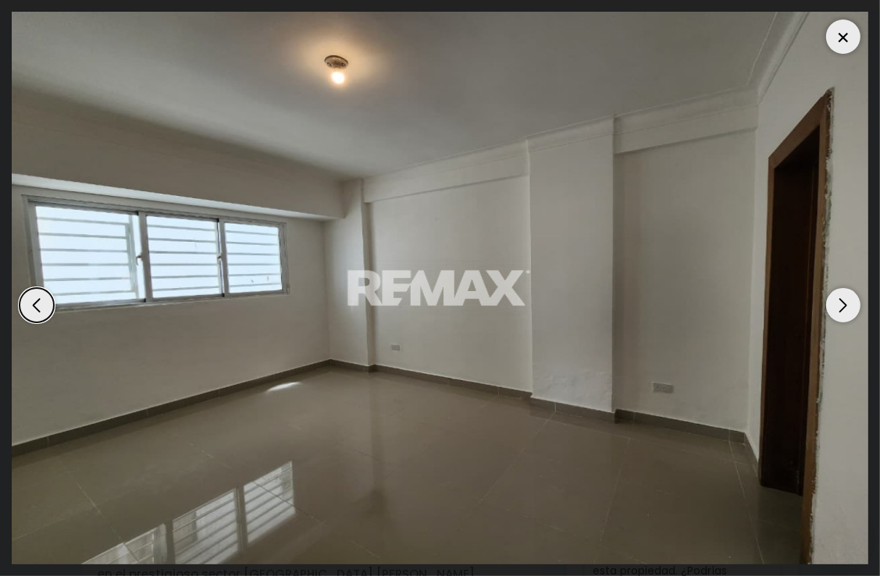
click at [854, 306] on div "Next slide" at bounding box center [843, 305] width 34 height 34
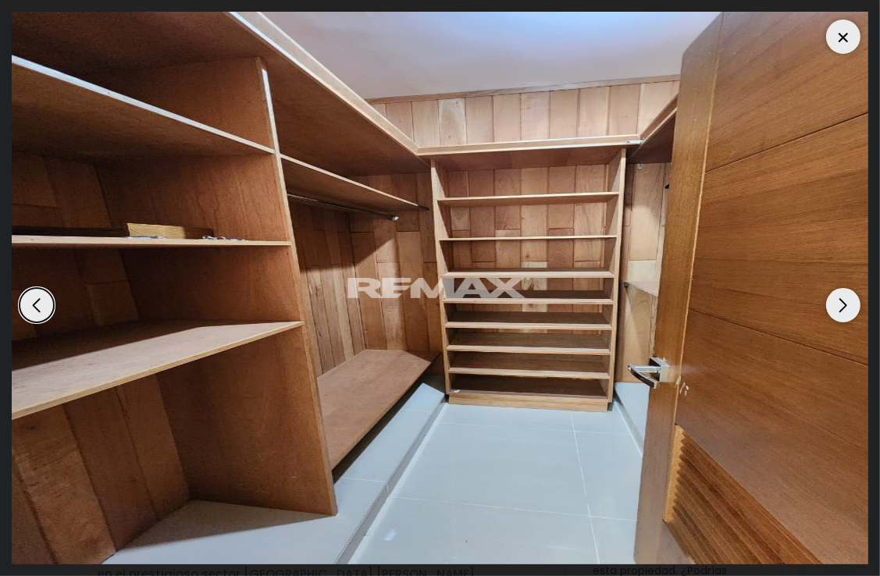
click at [854, 306] on div "Next slide" at bounding box center [843, 305] width 34 height 34
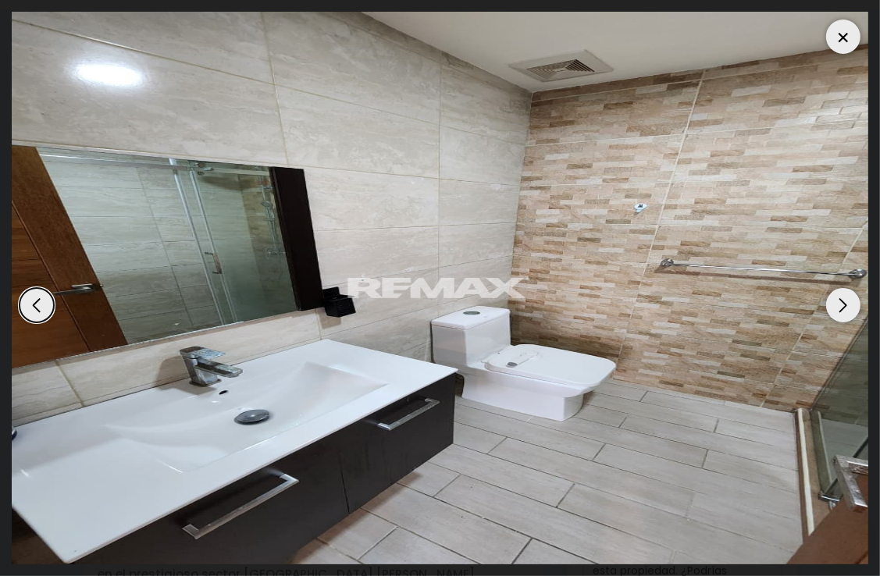
click at [854, 306] on div "Next slide" at bounding box center [843, 305] width 34 height 34
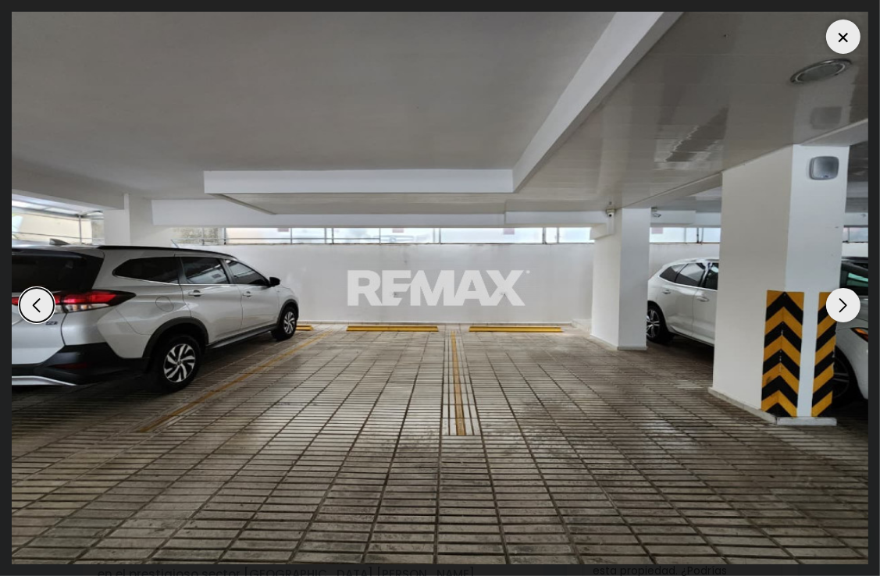
click at [854, 306] on div "Next slide" at bounding box center [843, 305] width 34 height 34
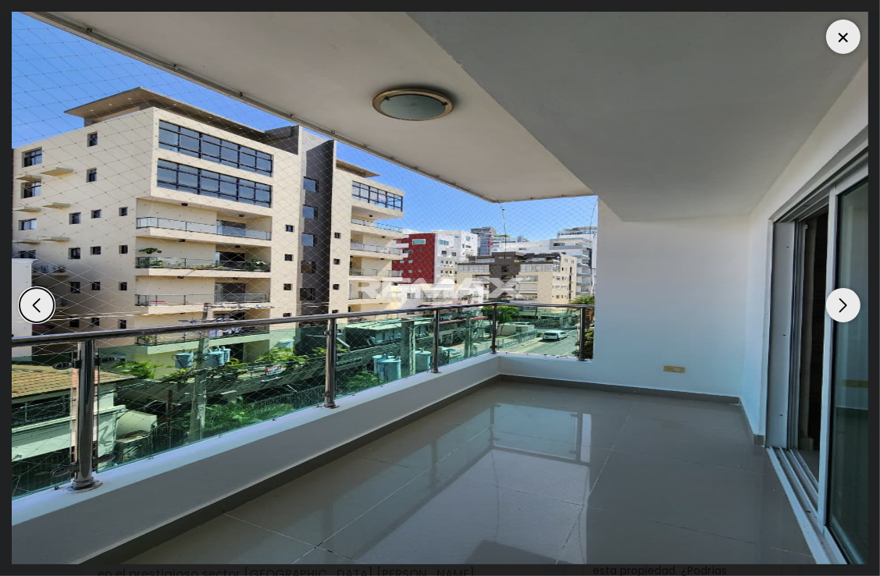
click at [854, 306] on div "Next slide" at bounding box center [843, 305] width 34 height 34
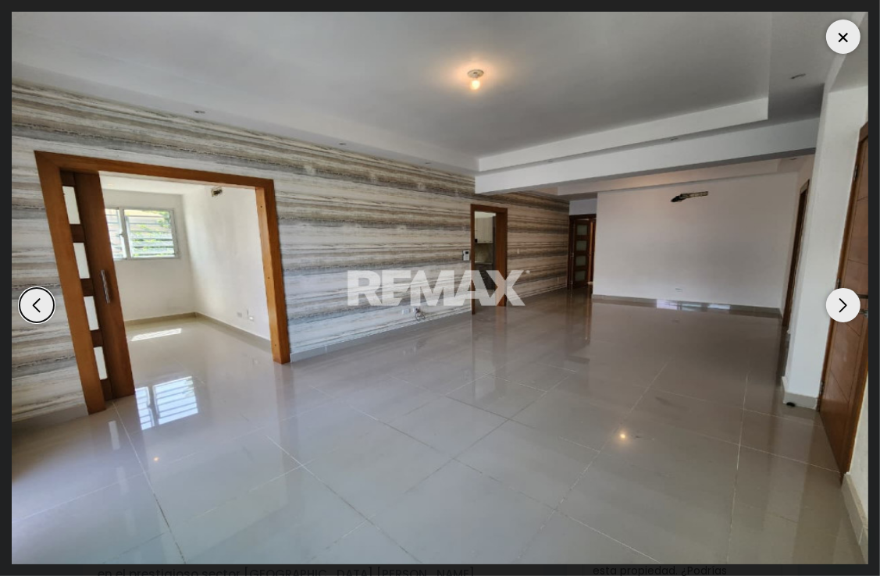
click at [31, 311] on div "Previous slide" at bounding box center [37, 305] width 34 height 34
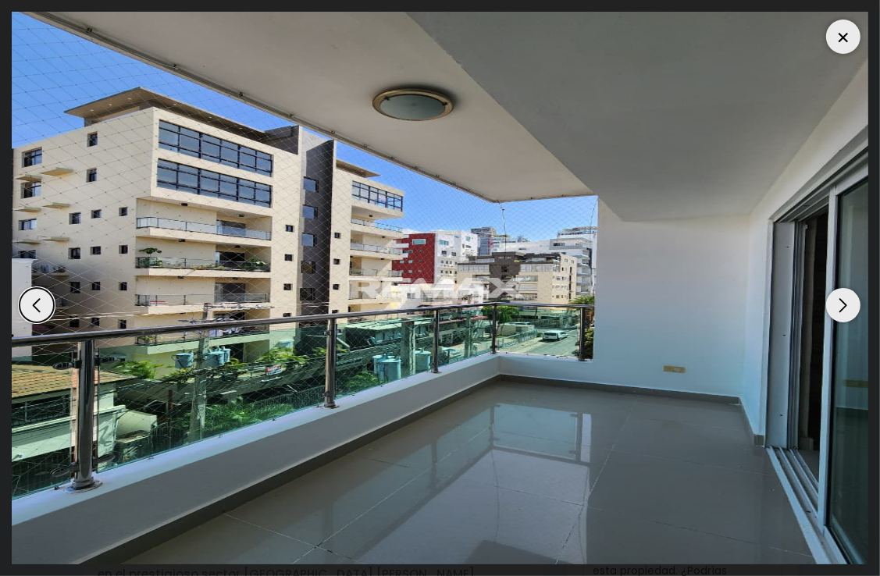
click at [839, 39] on div at bounding box center [843, 37] width 34 height 34
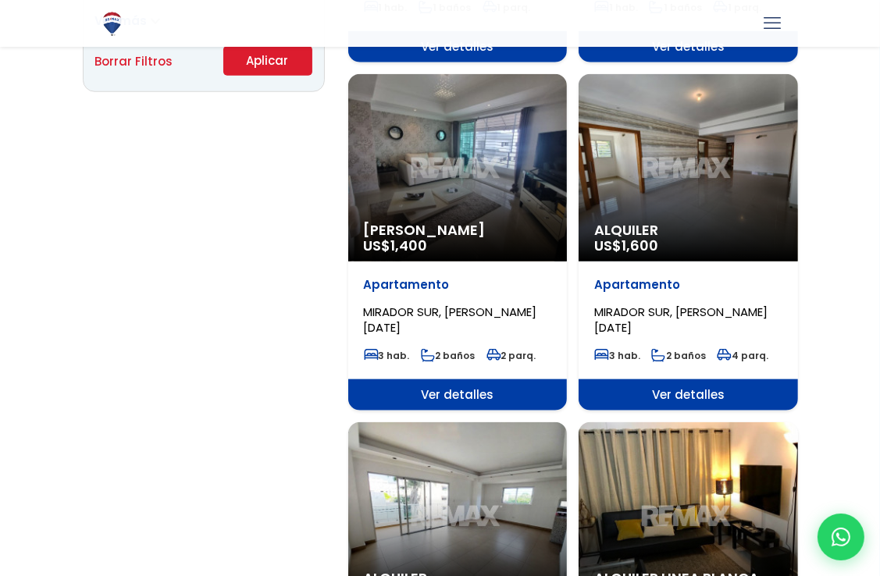
scroll to position [1189, 0]
select select "115"
click at [440, 177] on div "Alquiler Amueblado US$ 1,400" at bounding box center [457, 167] width 219 height 187
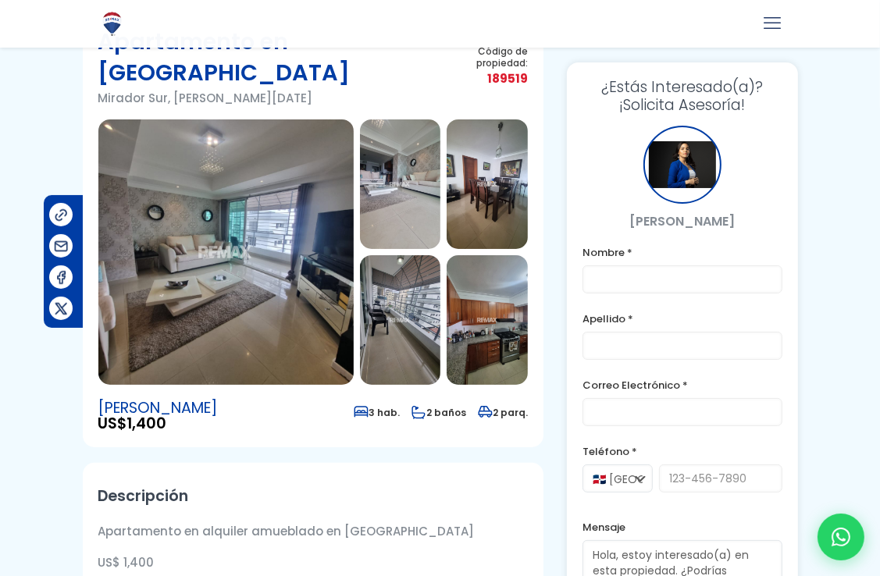
scroll to position [91, 0]
click at [267, 223] on img at bounding box center [225, 253] width 255 height 266
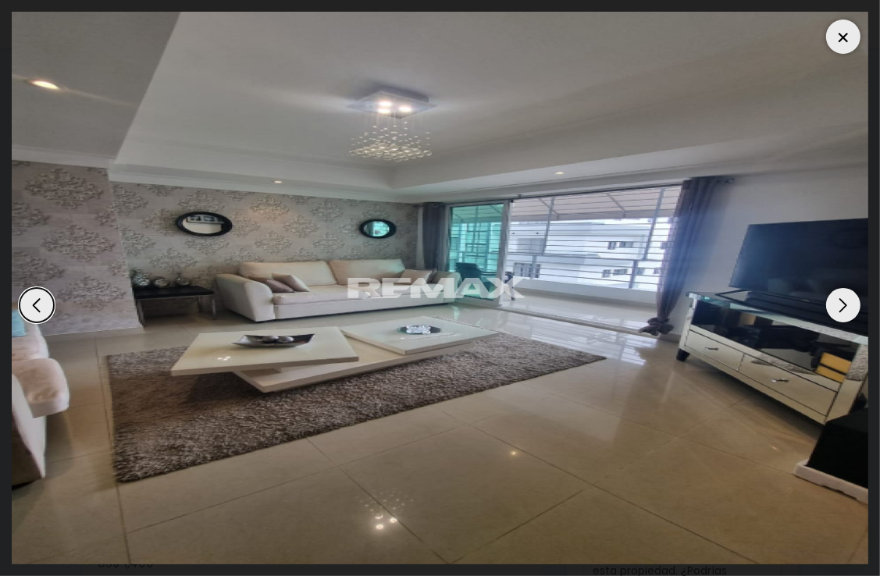
click at [834, 308] on div "Next slide" at bounding box center [843, 305] width 34 height 34
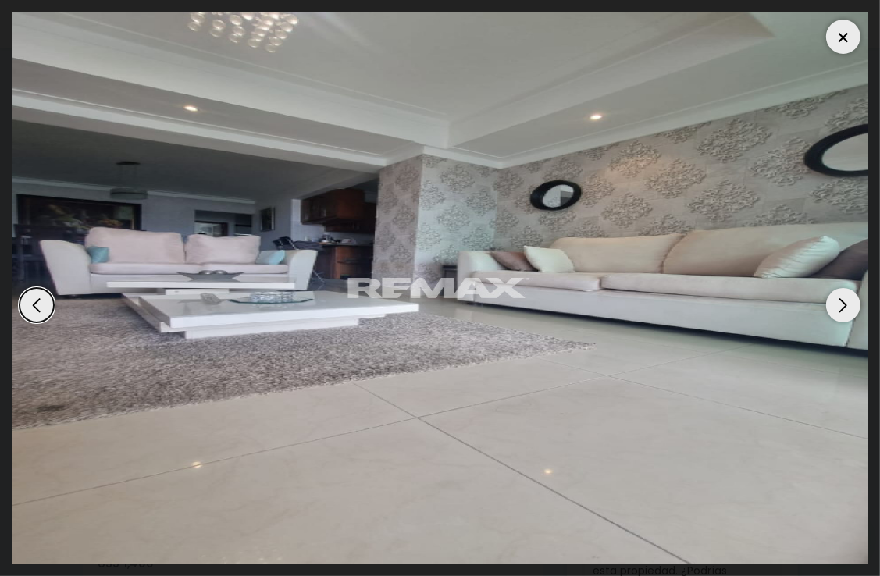
click at [834, 308] on div "Next slide" at bounding box center [843, 305] width 34 height 34
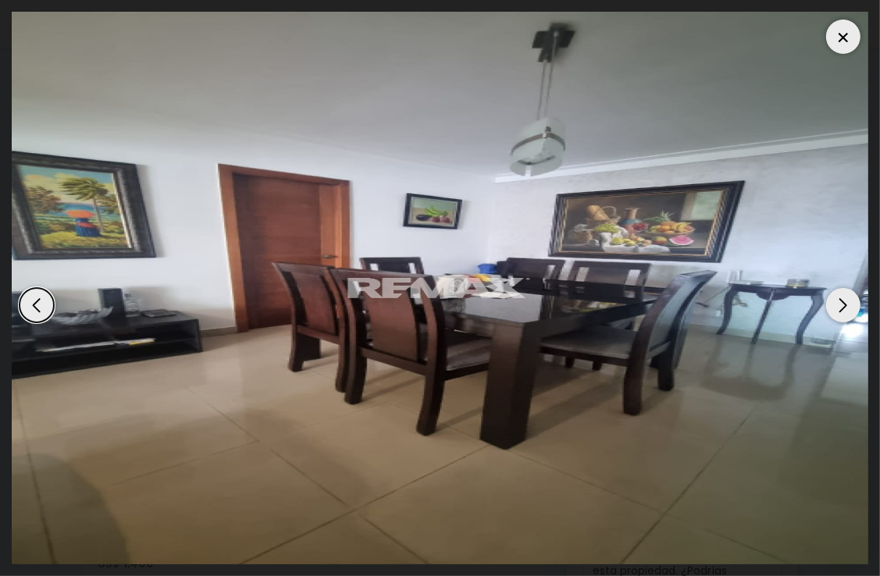
click at [834, 308] on div "Next slide" at bounding box center [843, 305] width 34 height 34
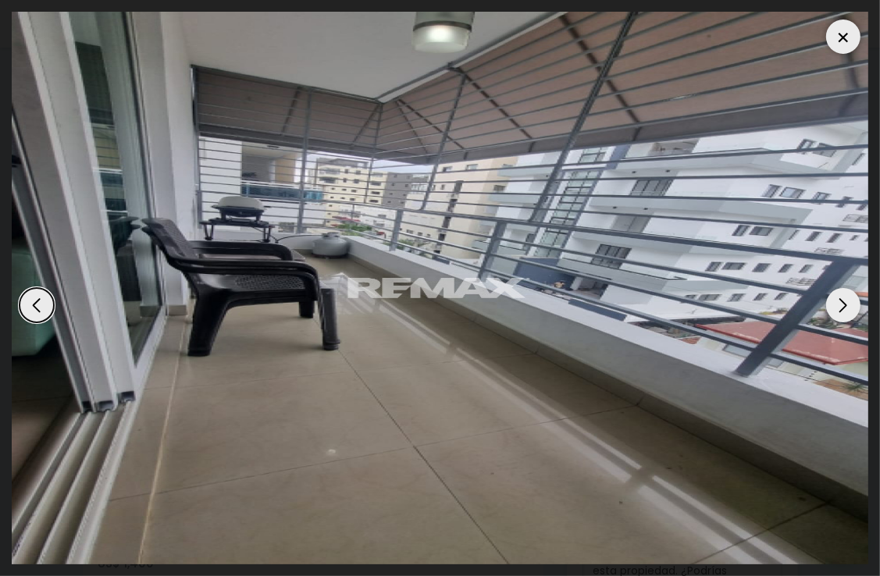
click at [834, 308] on div "Next slide" at bounding box center [843, 305] width 34 height 34
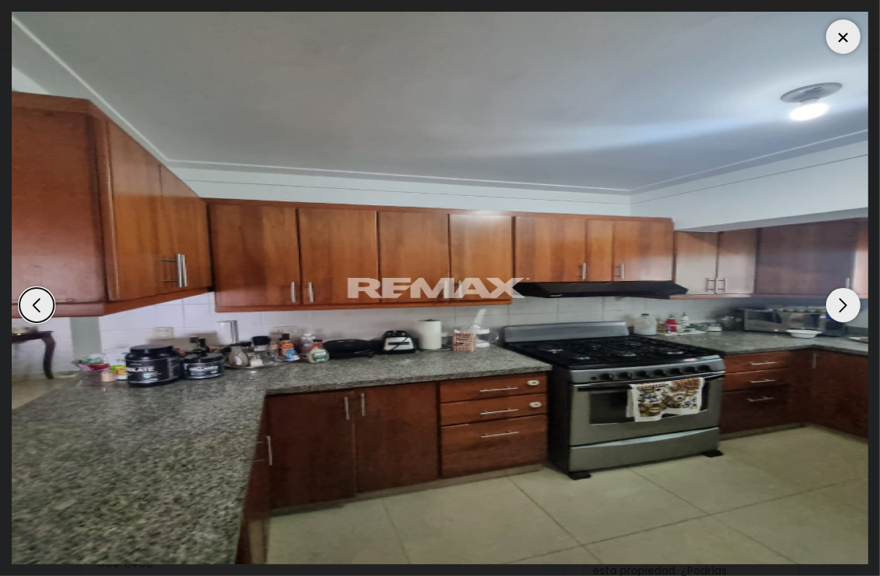
click at [834, 308] on div "Next slide" at bounding box center [843, 305] width 34 height 34
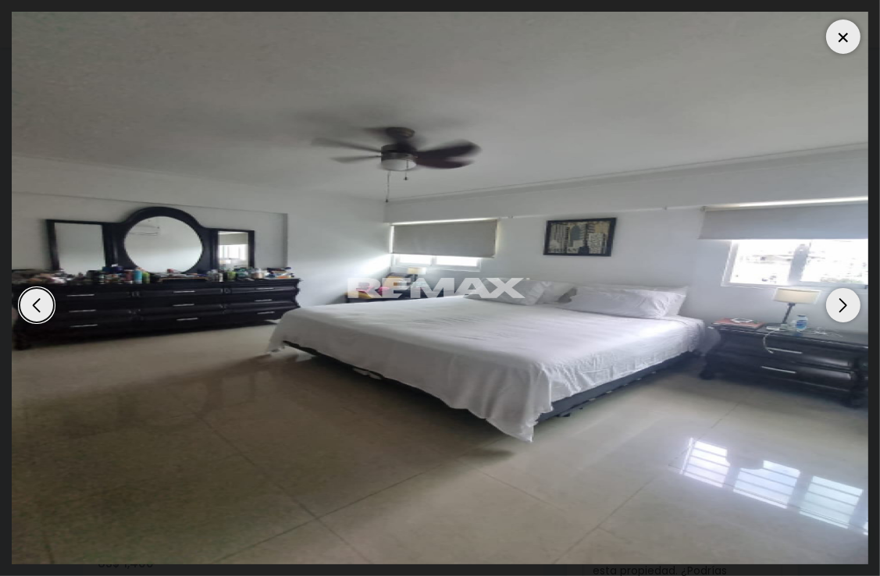
click at [834, 308] on div "Next slide" at bounding box center [843, 305] width 34 height 34
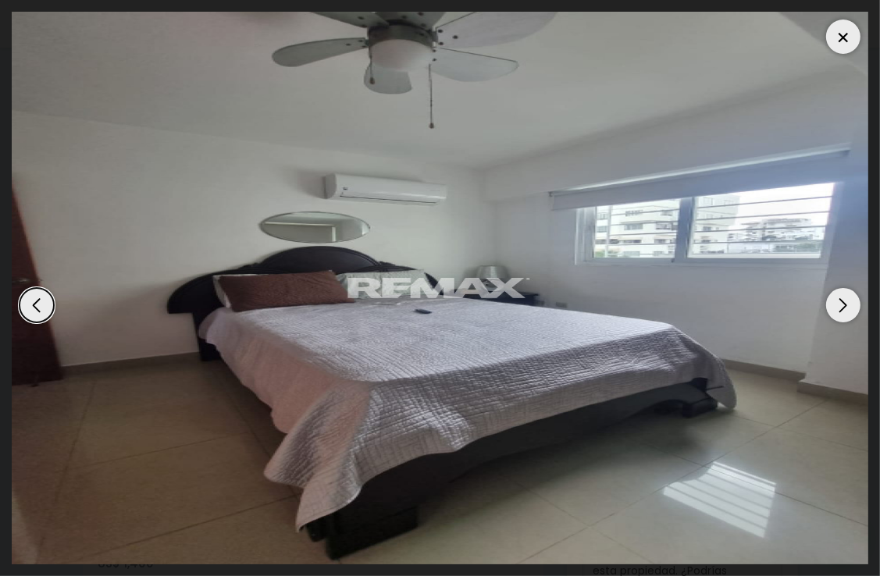
click at [834, 308] on div "Next slide" at bounding box center [843, 305] width 34 height 34
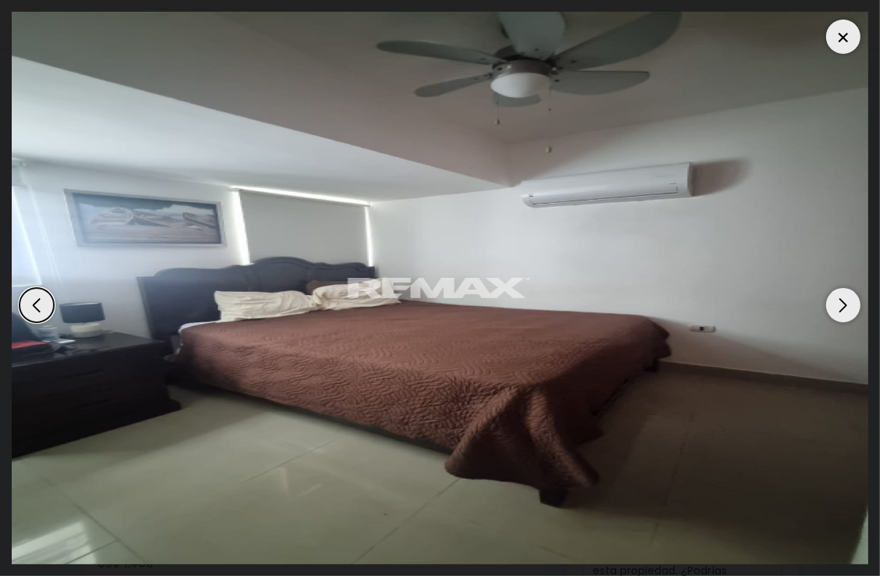
click at [834, 308] on div "Next slide" at bounding box center [843, 305] width 34 height 34
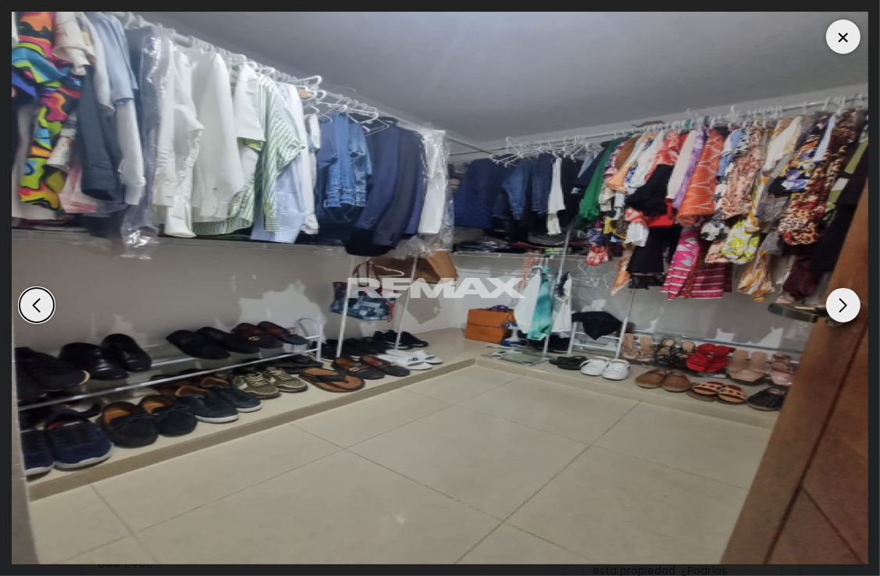
click at [834, 308] on div "Next slide" at bounding box center [843, 305] width 34 height 34
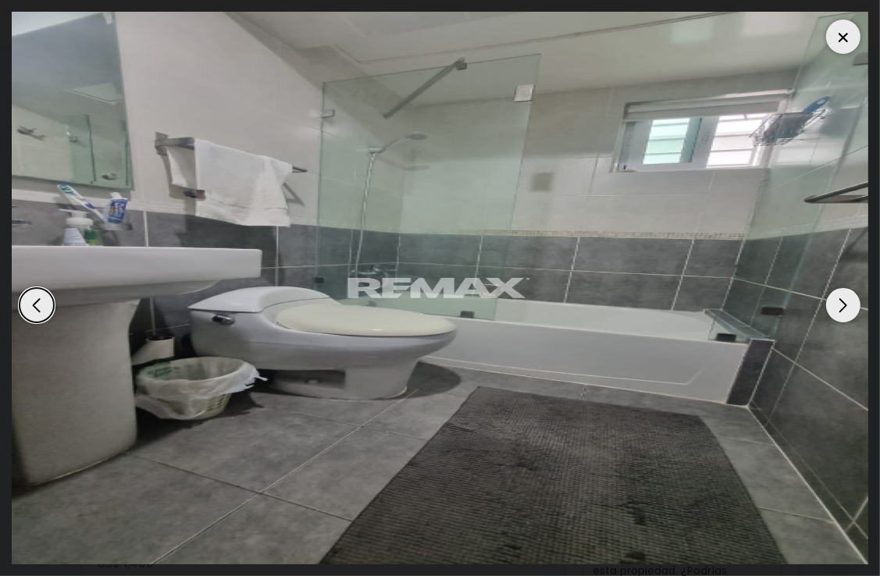
click at [834, 308] on div "Next slide" at bounding box center [843, 305] width 34 height 34
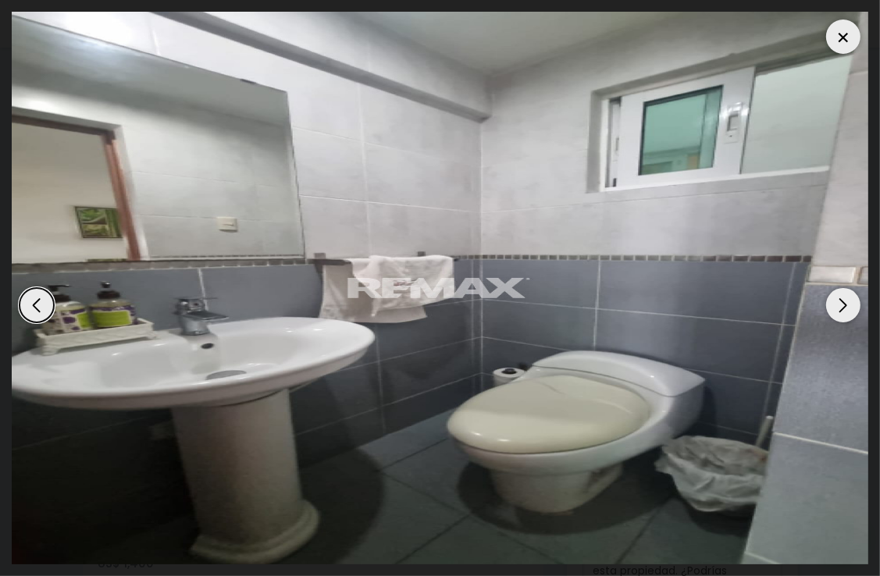
click at [834, 308] on div "Next slide" at bounding box center [843, 305] width 34 height 34
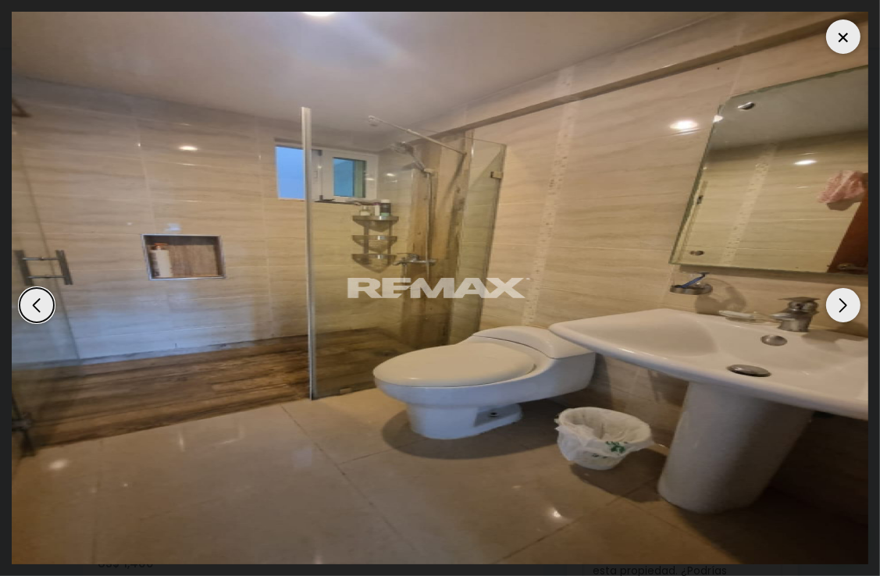
click at [834, 308] on div "Next slide" at bounding box center [843, 305] width 34 height 34
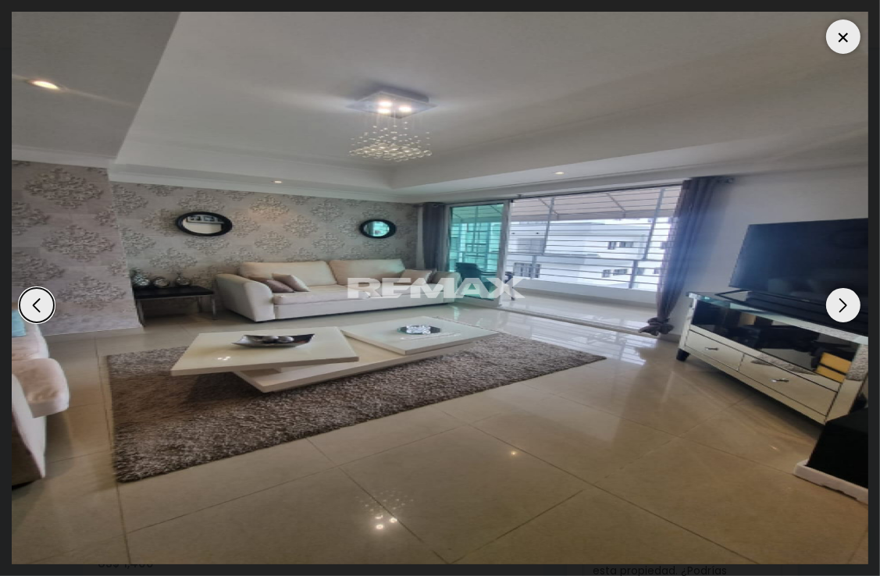
click at [834, 308] on div "Next slide" at bounding box center [843, 305] width 34 height 34
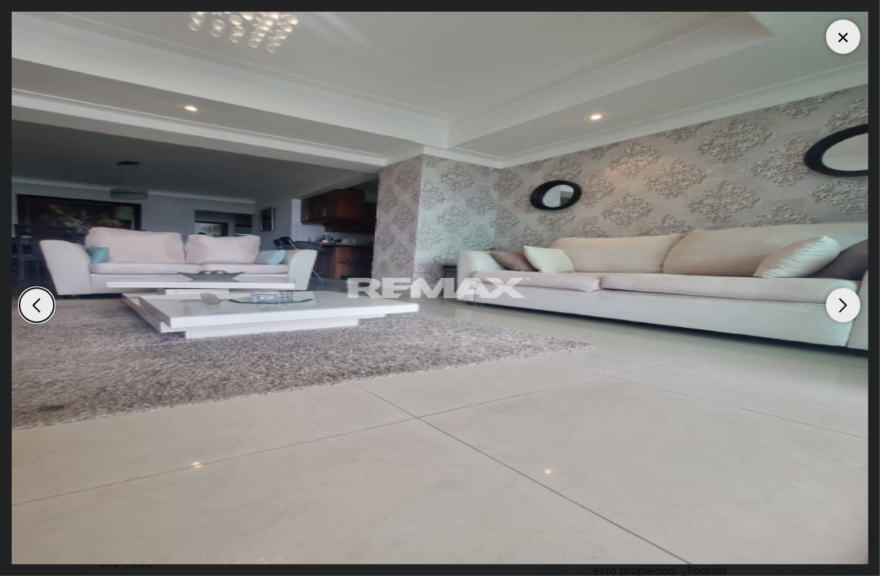
click at [837, 300] on div "Next slide" at bounding box center [843, 305] width 34 height 34
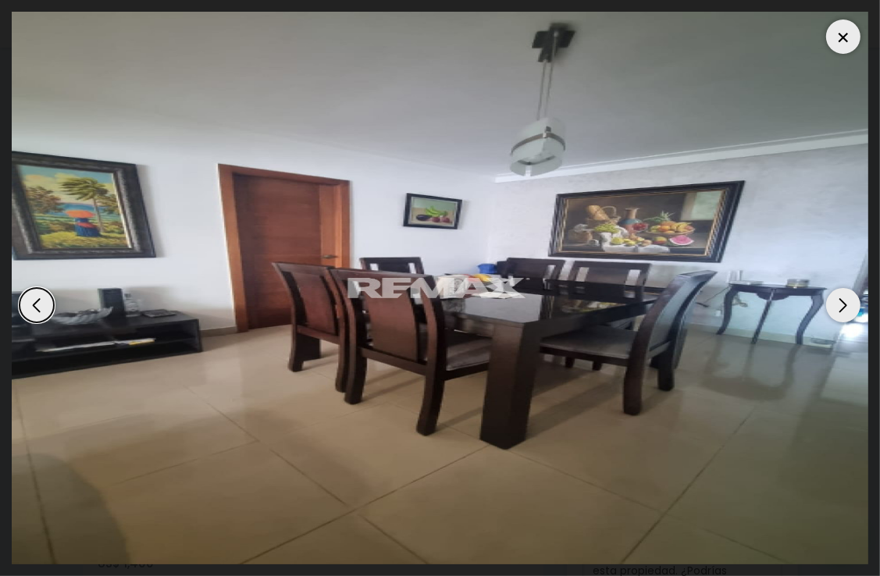
click at [837, 300] on div "Next slide" at bounding box center [843, 305] width 34 height 34
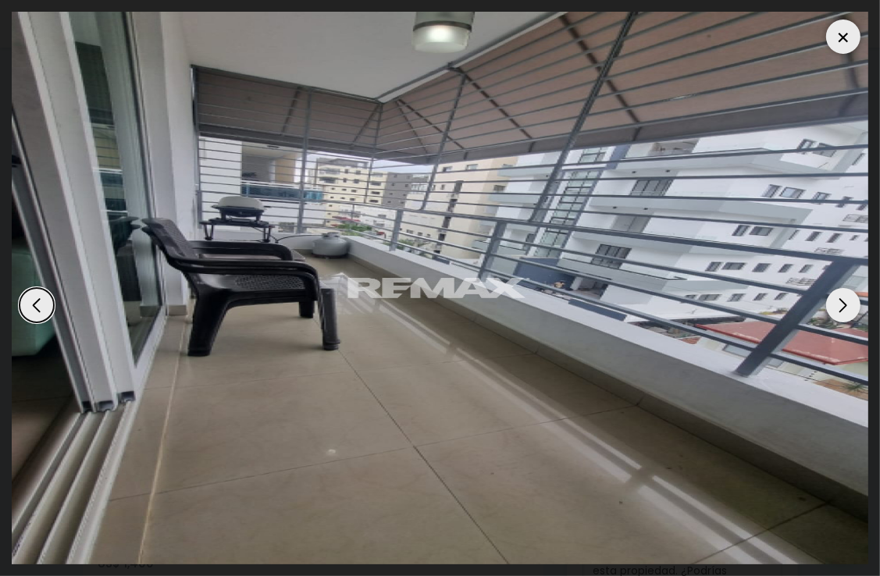
click at [844, 34] on div at bounding box center [843, 37] width 34 height 34
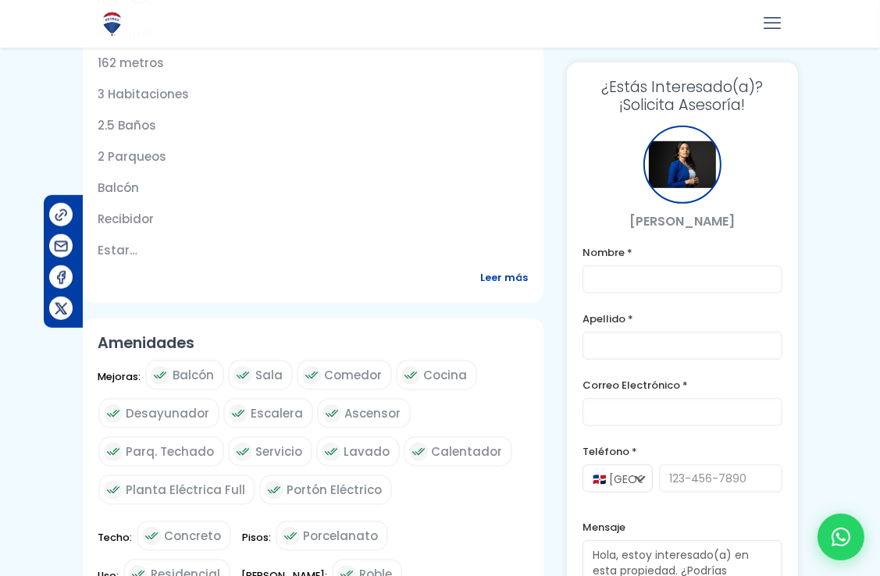
scroll to position [611, 0]
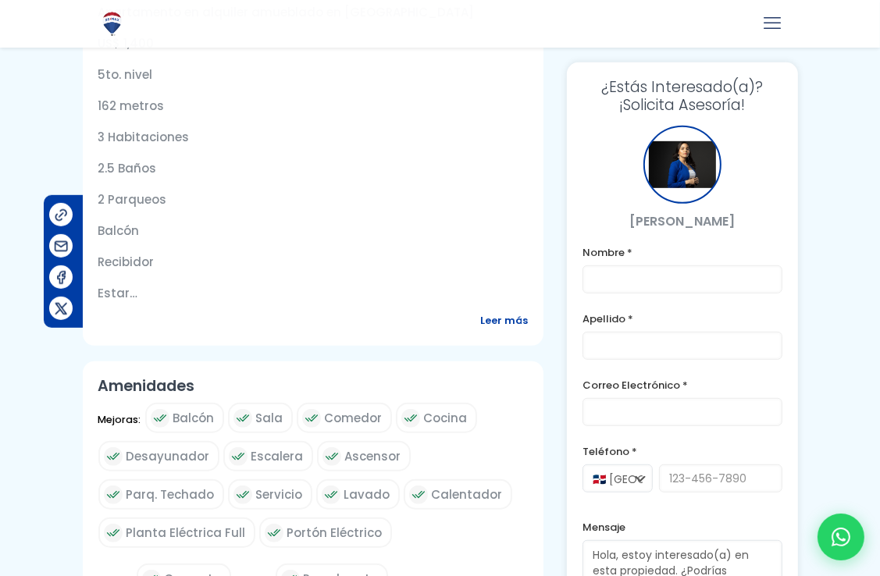
click at [526, 320] on span "Leer más" at bounding box center [504, 321] width 48 height 20
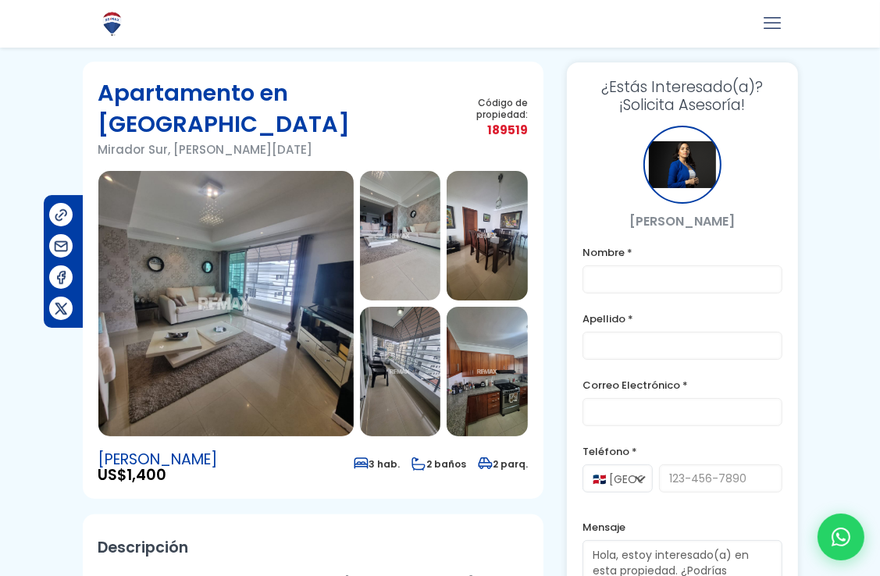
scroll to position [0, 0]
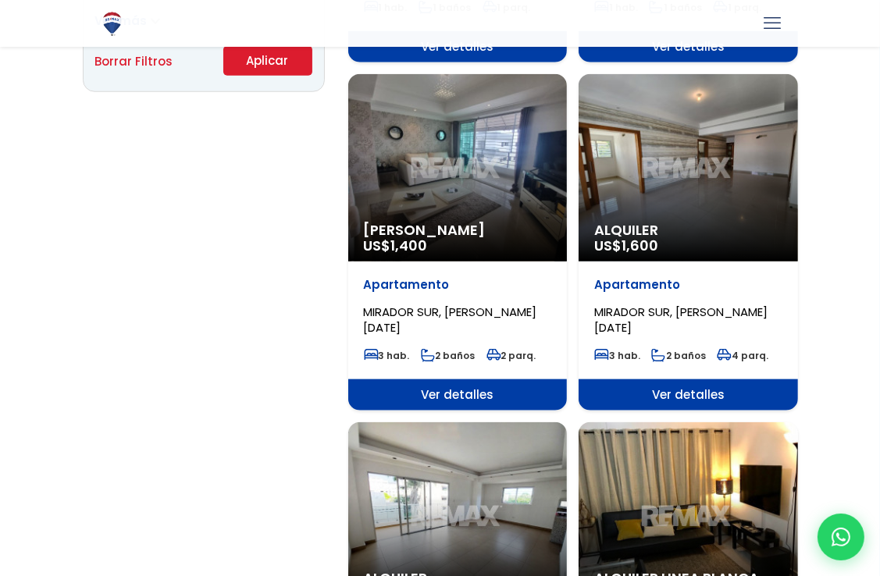
select select "115"
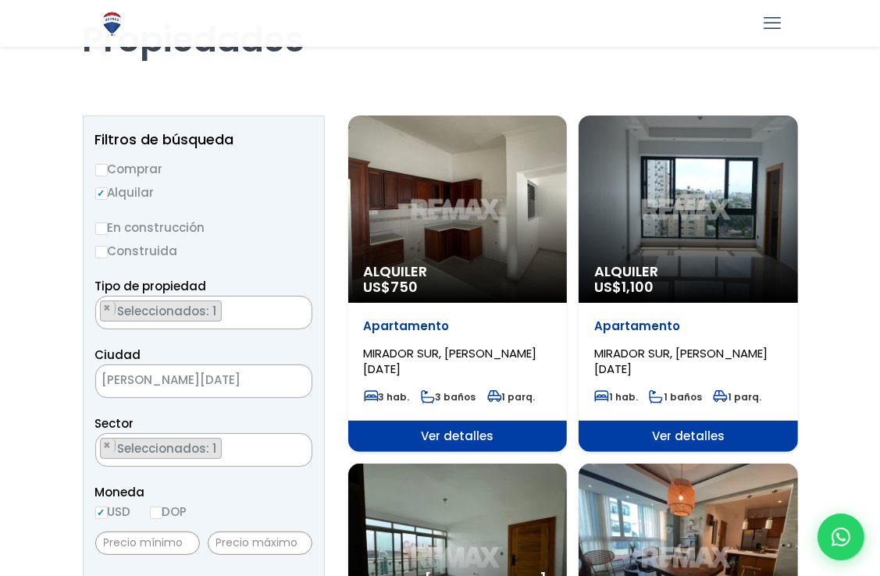
scroll to position [106, 0]
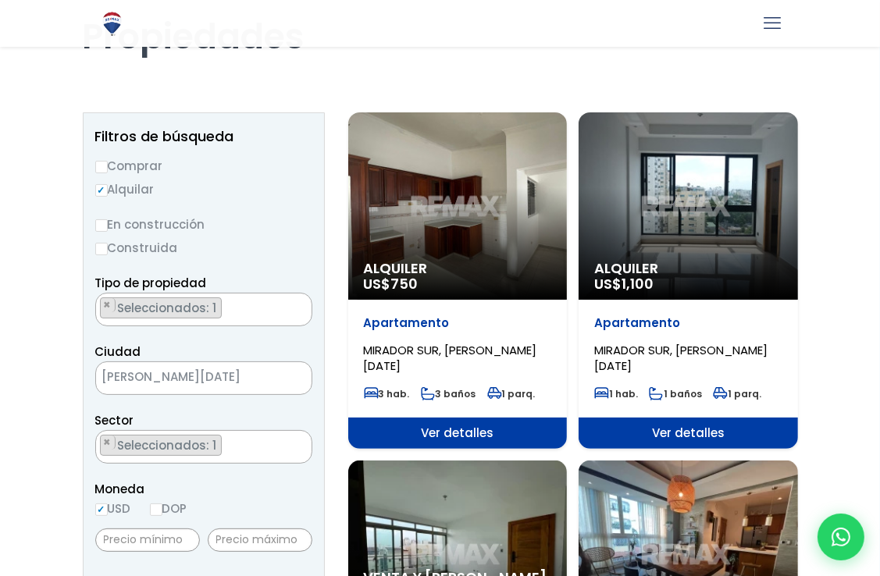
click at [444, 238] on div "Alquiler US$ 750" at bounding box center [457, 205] width 219 height 187
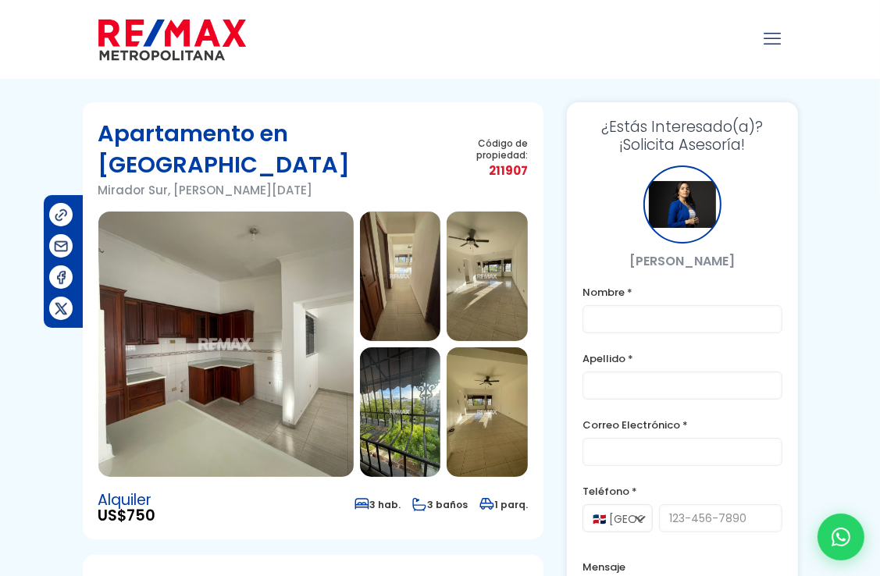
click at [404, 267] on img at bounding box center [400, 277] width 81 height 130
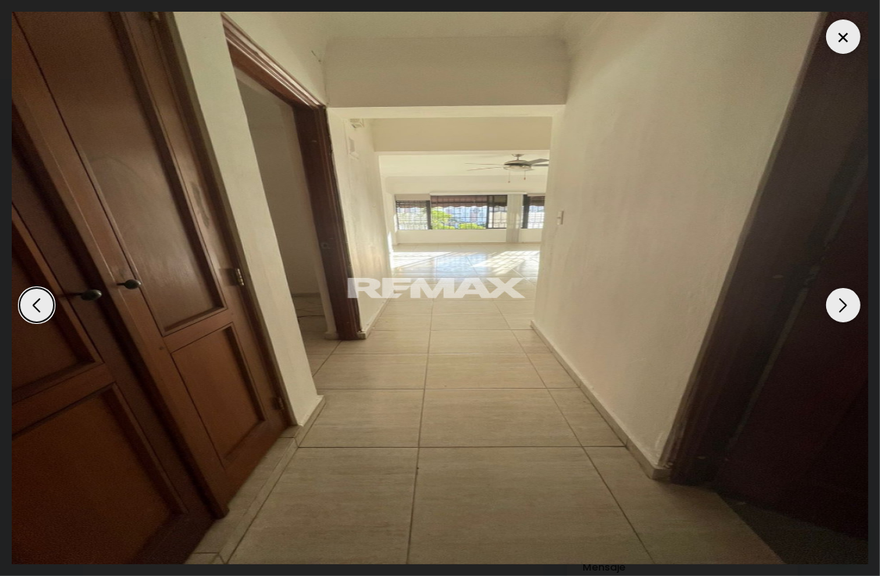
click at [839, 298] on div "Next slide" at bounding box center [843, 305] width 34 height 34
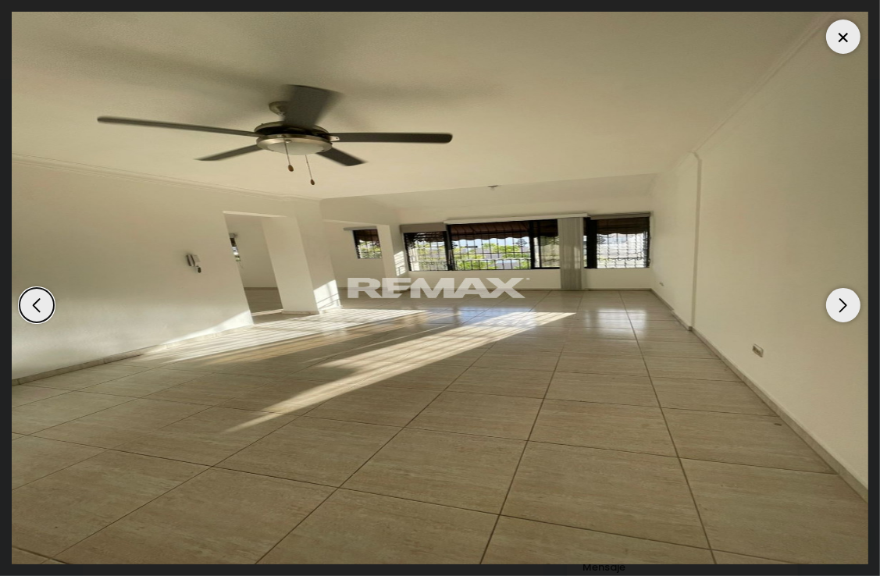
click at [839, 298] on div "Next slide" at bounding box center [843, 305] width 34 height 34
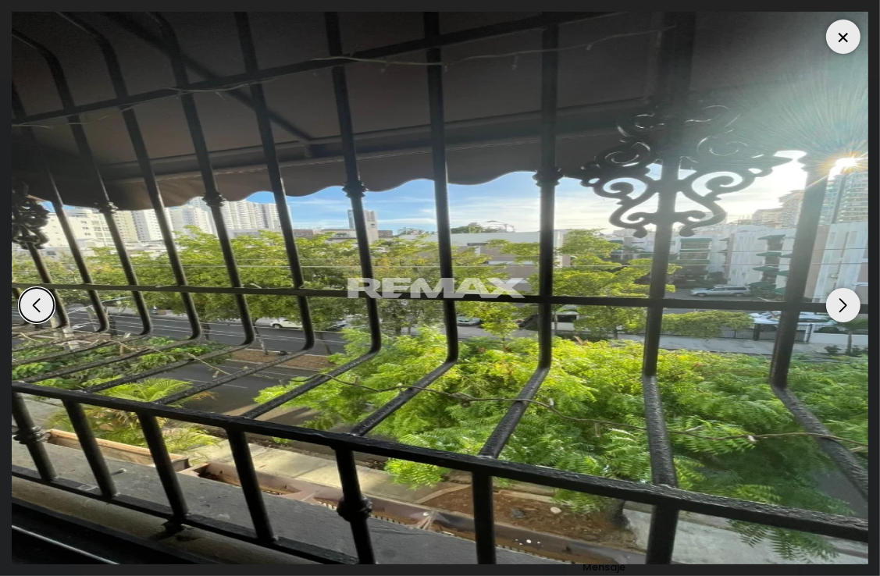
click at [839, 298] on div "Next slide" at bounding box center [843, 305] width 34 height 34
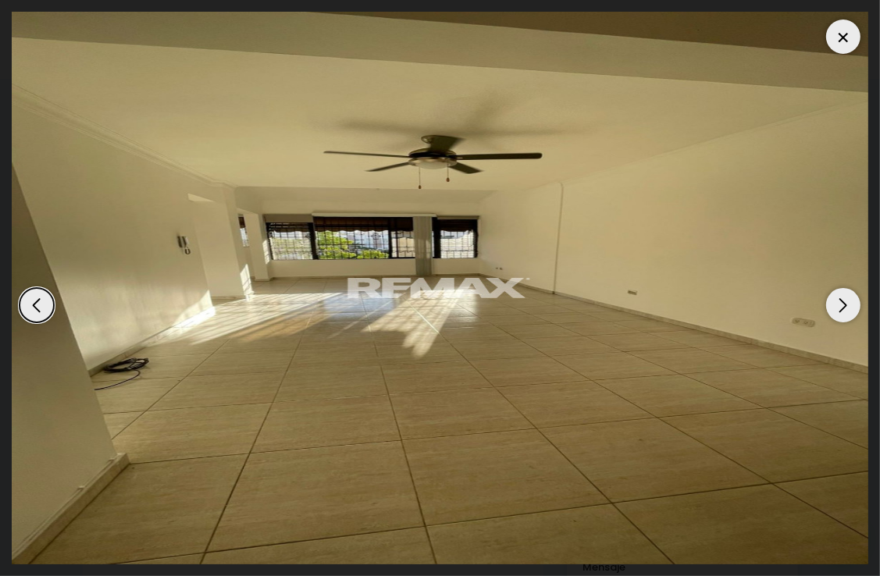
click at [839, 298] on div "Next slide" at bounding box center [843, 305] width 34 height 34
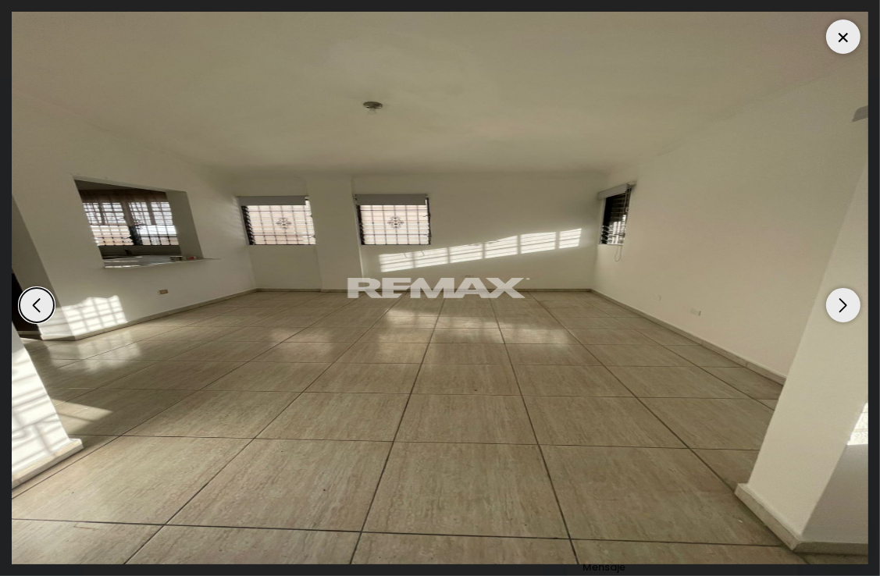
click at [839, 298] on div "Next slide" at bounding box center [843, 305] width 34 height 34
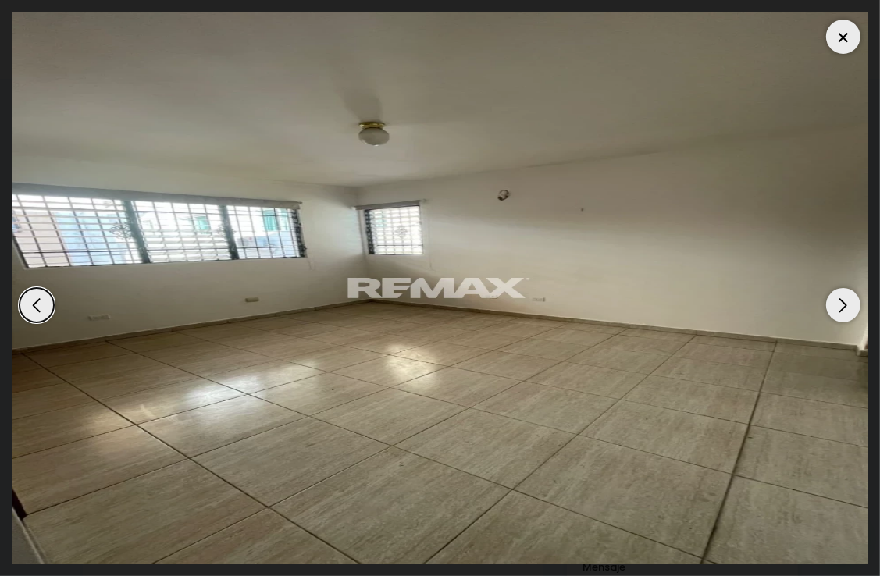
click at [839, 298] on div "Next slide" at bounding box center [843, 305] width 34 height 34
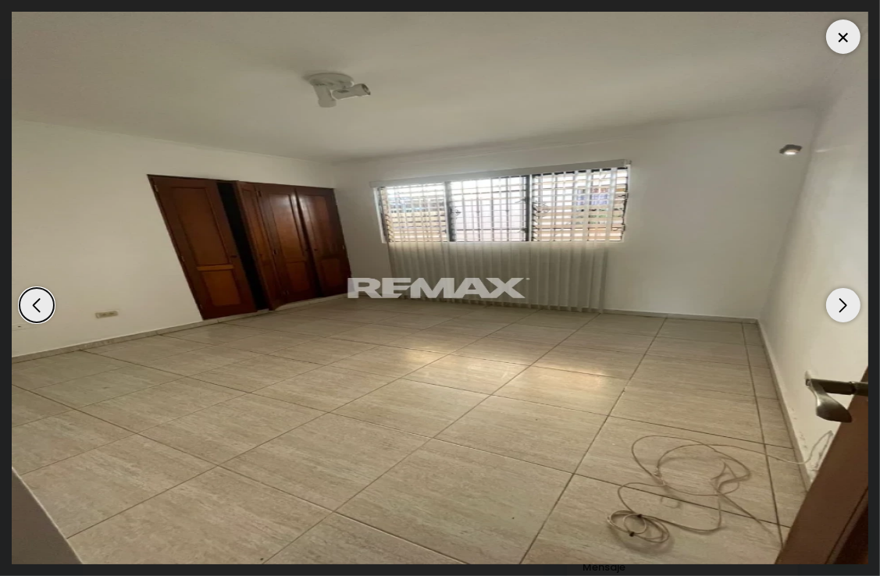
click at [839, 298] on div "Next slide" at bounding box center [843, 305] width 34 height 34
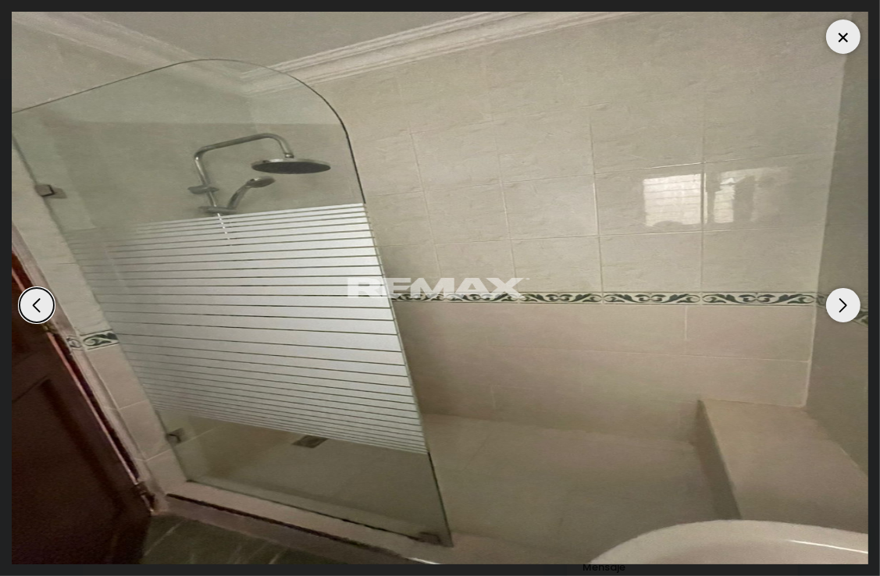
click at [839, 301] on div "Next slide" at bounding box center [843, 305] width 34 height 34
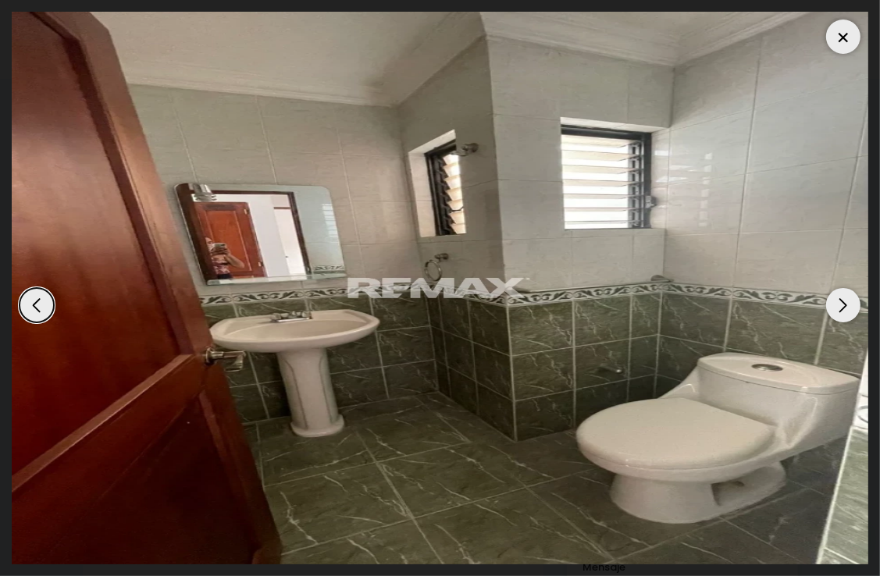
click at [839, 301] on div "Next slide" at bounding box center [843, 305] width 34 height 34
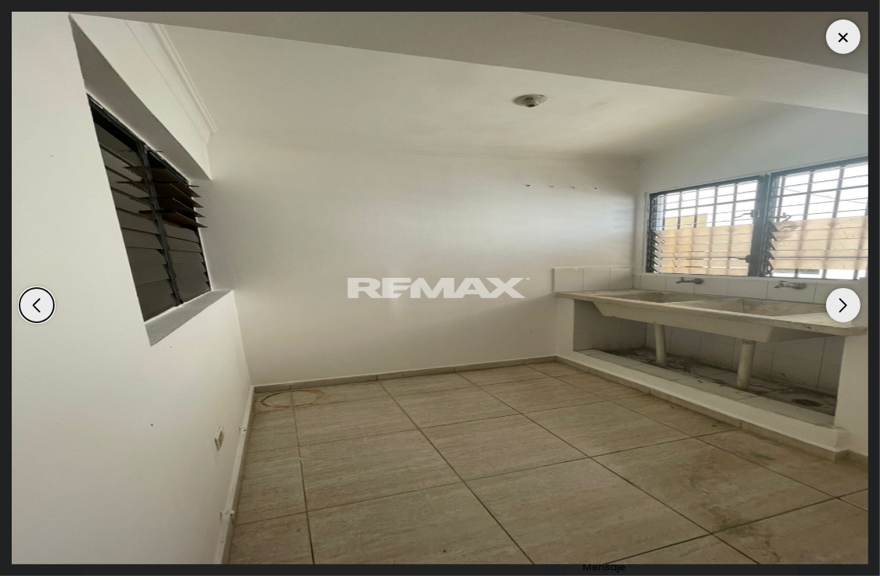
click at [839, 42] on div at bounding box center [843, 37] width 34 height 34
